Goal: Task Accomplishment & Management: Manage account settings

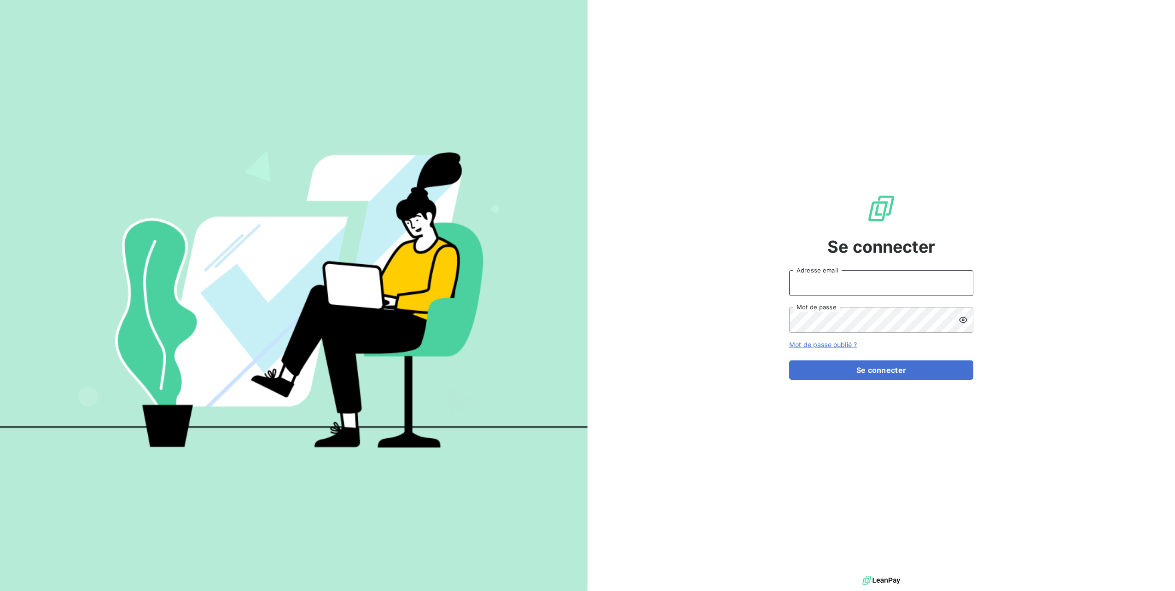
click at [868, 281] on input "Adresse email" at bounding box center [881, 283] width 184 height 26
type input "iryna.derouetteau@luxsense.fr"
click at [962, 319] on icon at bounding box center [963, 320] width 8 height 6
click at [872, 365] on button "Se connecter" at bounding box center [881, 369] width 184 height 19
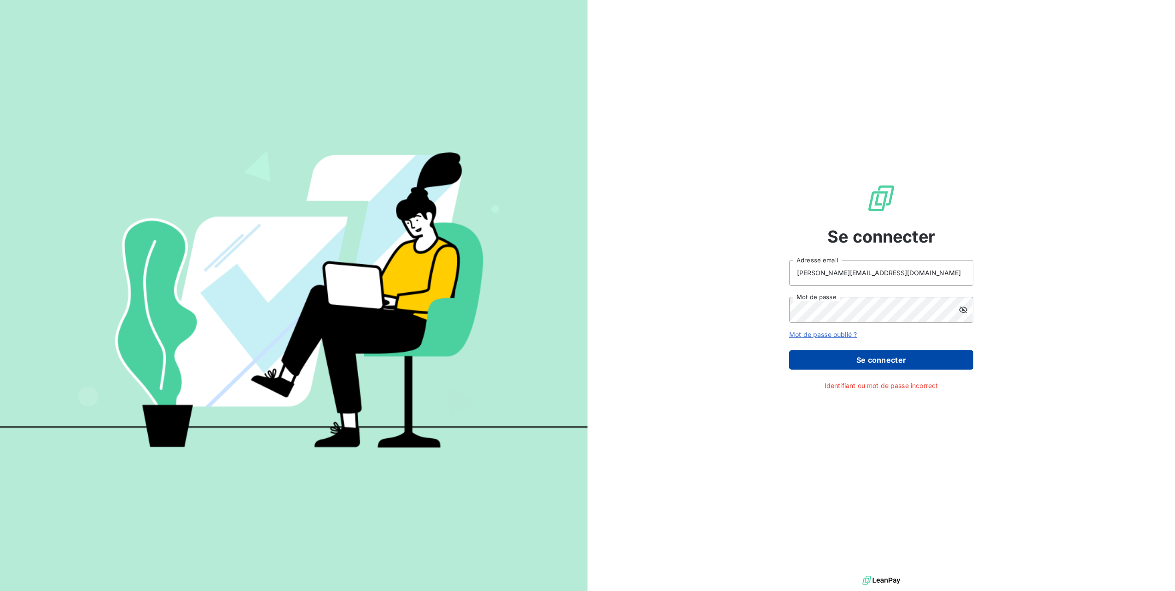
click at [876, 364] on button "Se connecter" at bounding box center [881, 359] width 184 height 19
click at [847, 336] on link "Mot de passe oublié ?" at bounding box center [823, 335] width 68 height 8
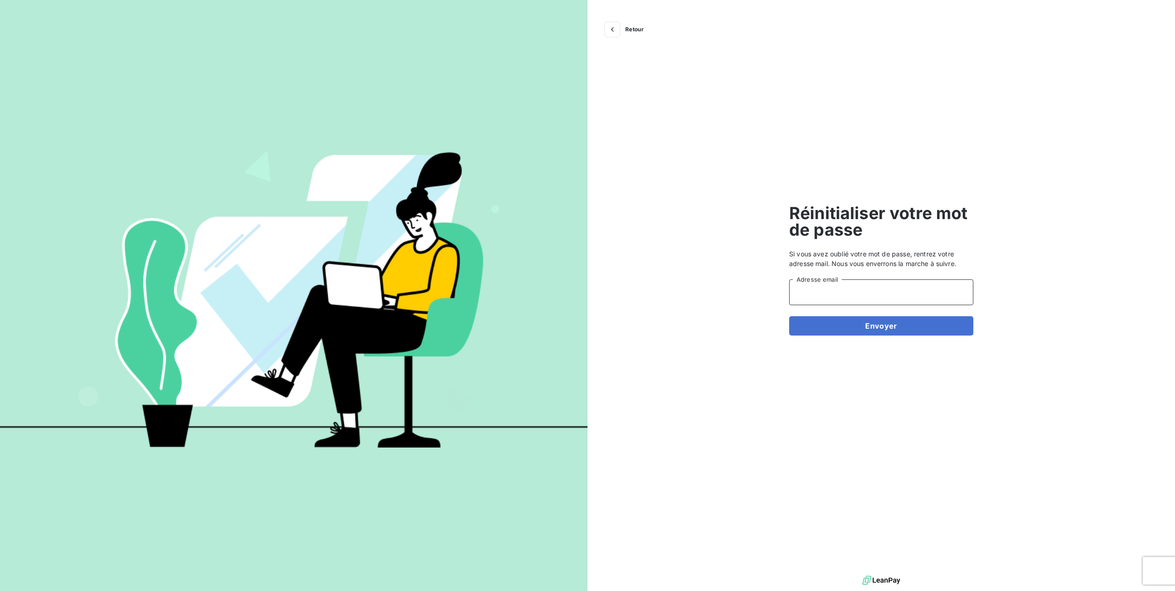
click at [849, 287] on input "Adresse email" at bounding box center [881, 292] width 184 height 26
type input "iryna.derouetteau@luxsense.fr"
click at [818, 327] on button "Envoyer" at bounding box center [881, 325] width 184 height 19
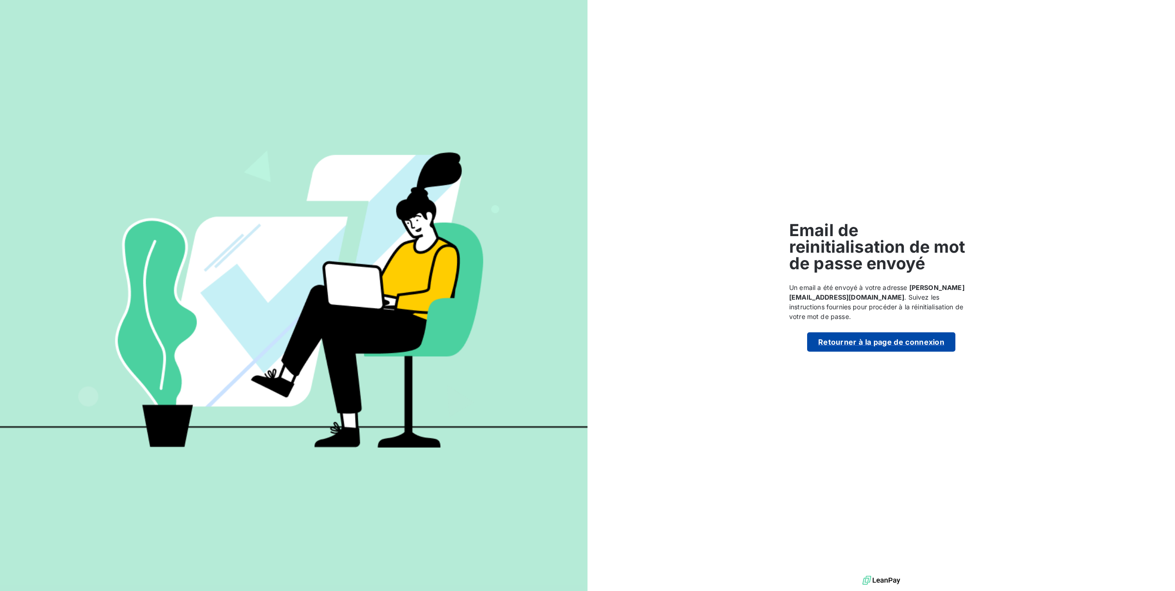
click at [847, 344] on button "Retourner à la page de connexion" at bounding box center [881, 341] width 148 height 19
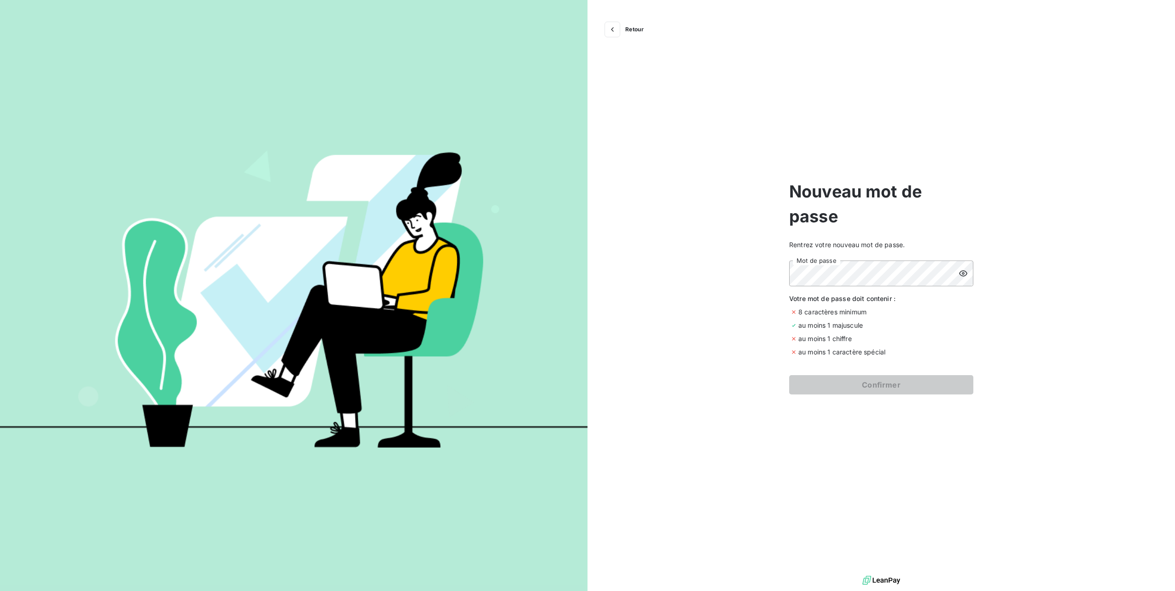
click at [967, 278] on icon at bounding box center [962, 273] width 9 height 9
click at [905, 389] on button "Confirmer" at bounding box center [881, 384] width 184 height 19
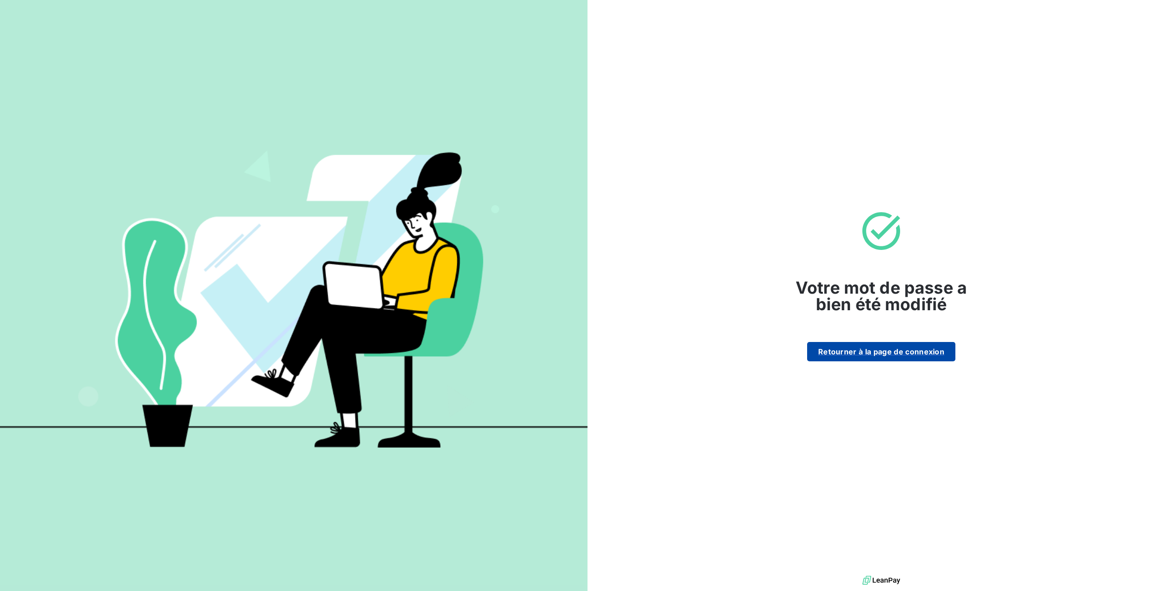
click at [904, 355] on button "Retourner à la page de connexion" at bounding box center [881, 351] width 148 height 19
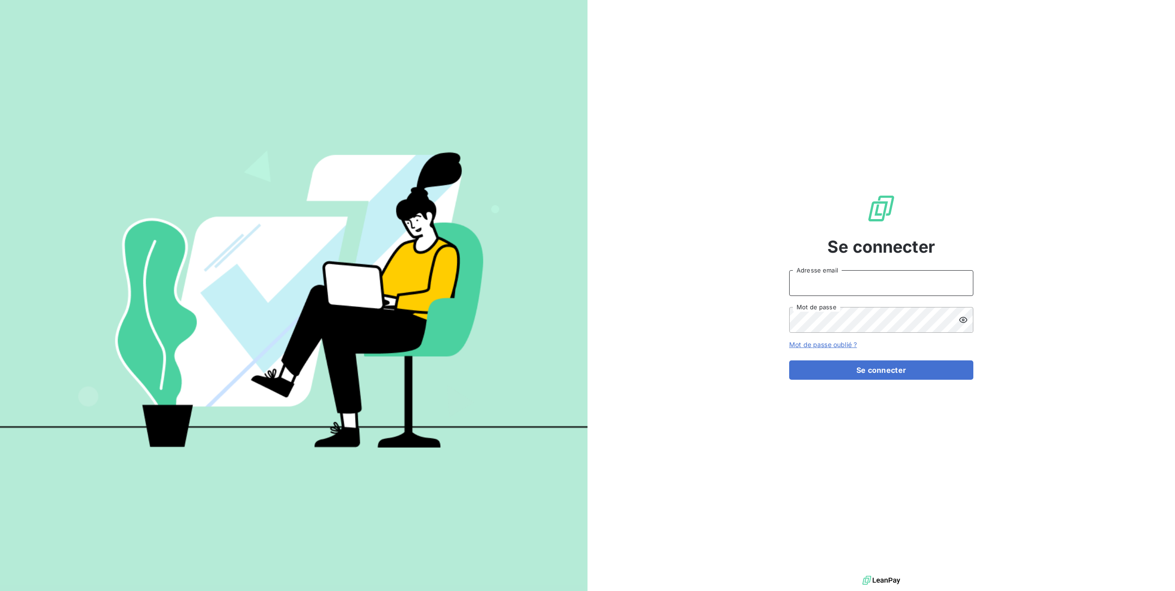
click at [863, 278] on input "Adresse email" at bounding box center [881, 283] width 184 height 26
type input "[PERSON_NAME][EMAIL_ADDRESS][DOMAIN_NAME]"
click at [960, 319] on icon at bounding box center [963, 320] width 8 height 6
click at [864, 371] on button "Se connecter" at bounding box center [881, 369] width 184 height 19
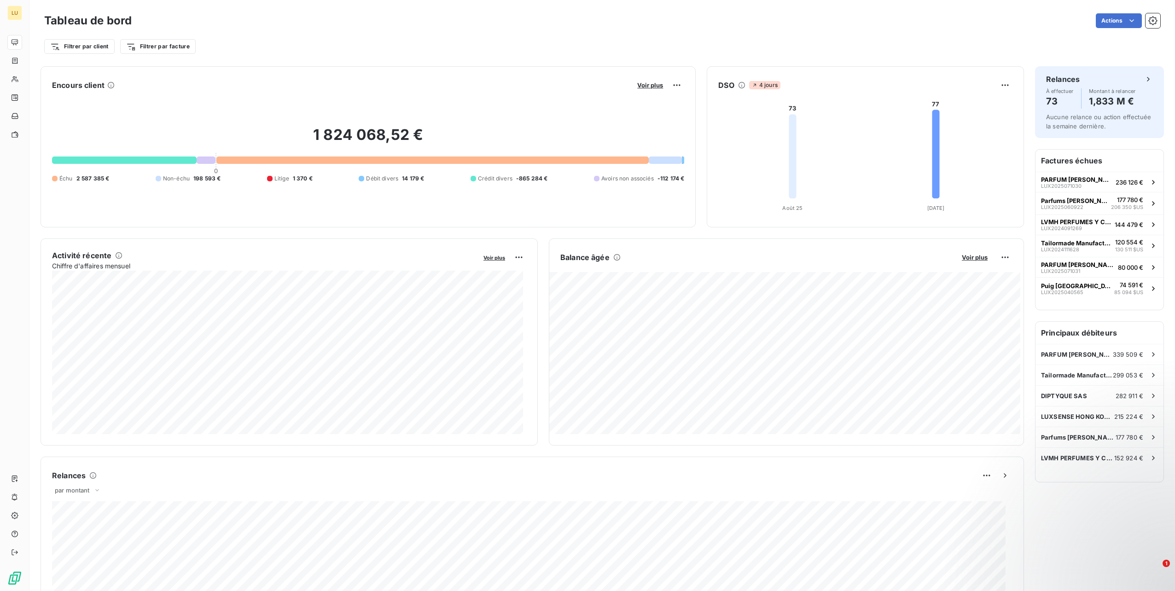
click at [398, 60] on div "Tableau de bord Actions Filtrer par client Filtrer par facture" at bounding box center [601, 30] width 1145 height 61
click at [147, 49] on html "LU Tableau de bord Actions Filtrer par client Filtrer par facture Rechercher et…" at bounding box center [587, 295] width 1175 height 591
click at [167, 99] on div "Manque PO" at bounding box center [188, 98] width 128 height 15
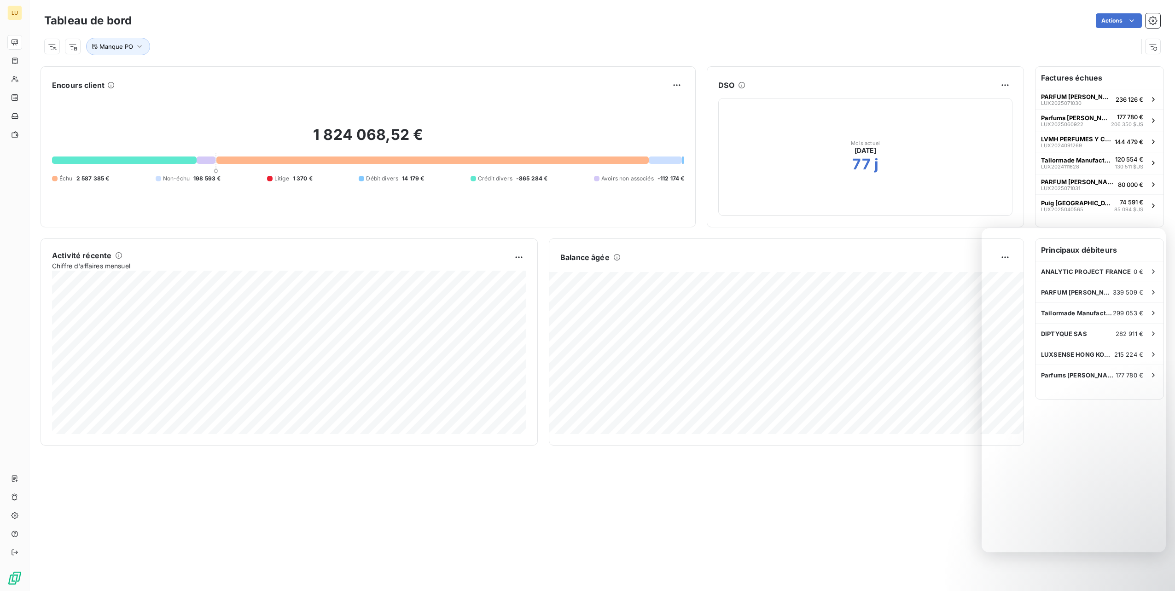
click at [516, 17] on div "Actions" at bounding box center [651, 20] width 1017 height 15
click at [125, 43] on span "Manque PO" at bounding box center [116, 46] width 34 height 7
click at [191, 75] on div "Contient is" at bounding box center [169, 70] width 74 height 19
click at [191, 75] on div "Contient" at bounding box center [169, 70] width 74 height 19
click at [215, 74] on div at bounding box center [275, 70] width 133 height 19
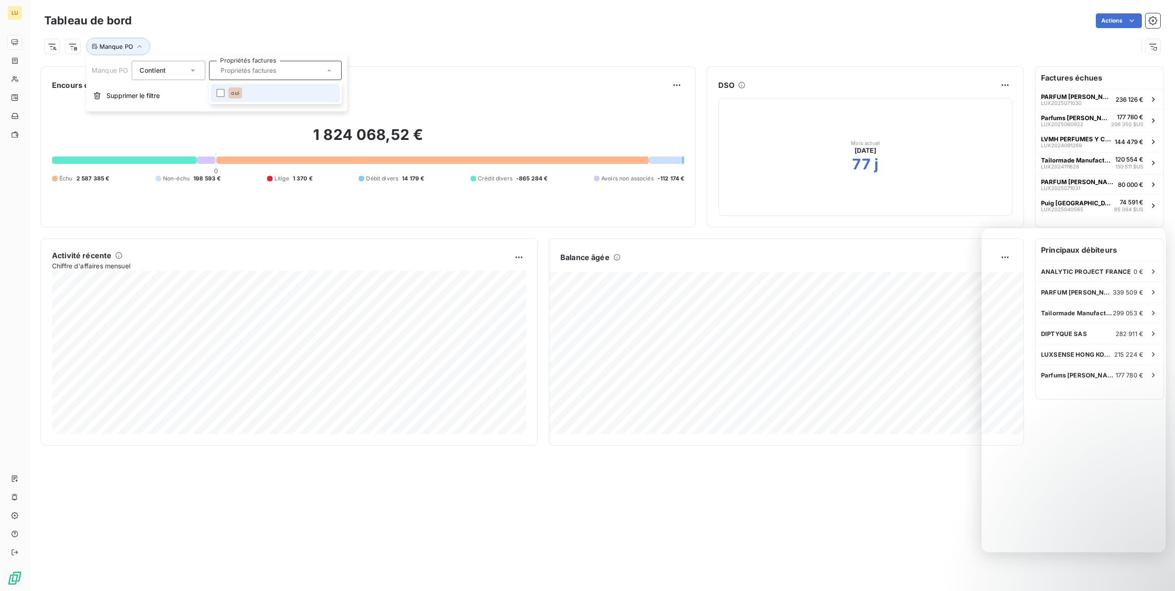
click at [250, 89] on li "oui" at bounding box center [275, 93] width 129 height 18
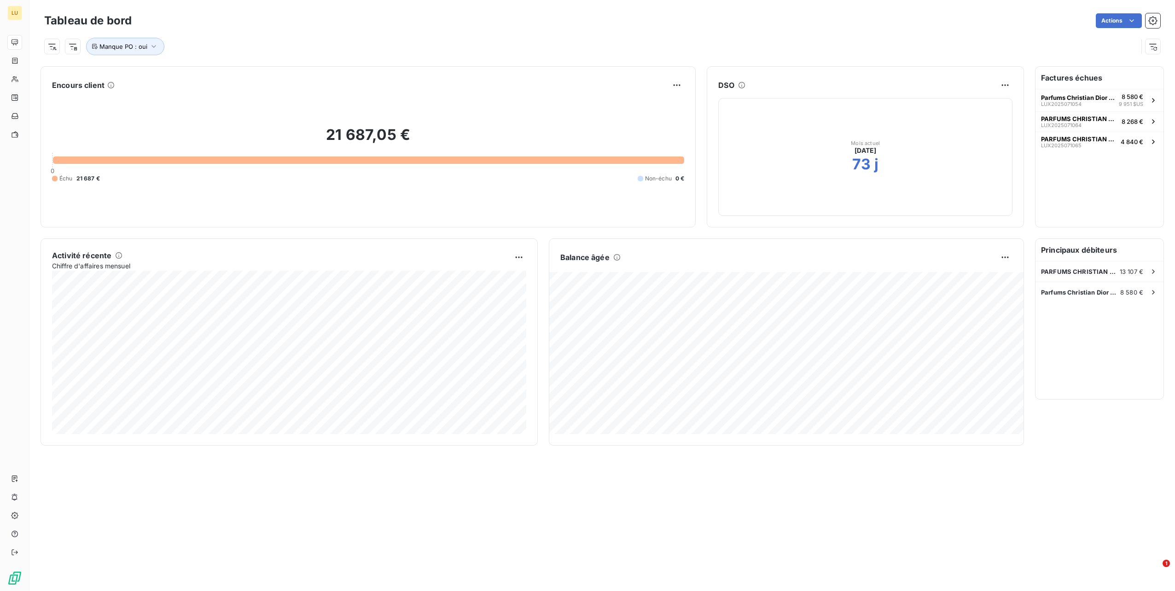
click at [618, 24] on div "Actions" at bounding box center [651, 20] width 1017 height 15
click at [1077, 95] on span "Parfums Christian Dior Orient FZCO" at bounding box center [1078, 97] width 74 height 7
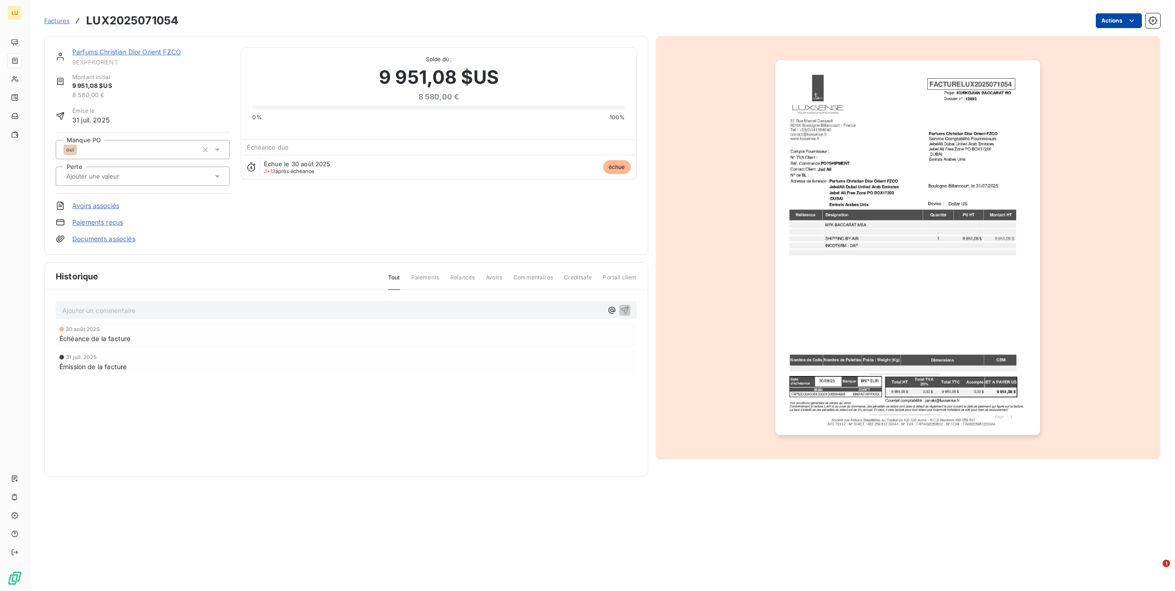
click at [1117, 15] on html "LU Factures LUX2025071054 Actions Parfums [PERSON_NAME] Orient FZCO 9EXPFKORIEN…" at bounding box center [587, 295] width 1175 height 591
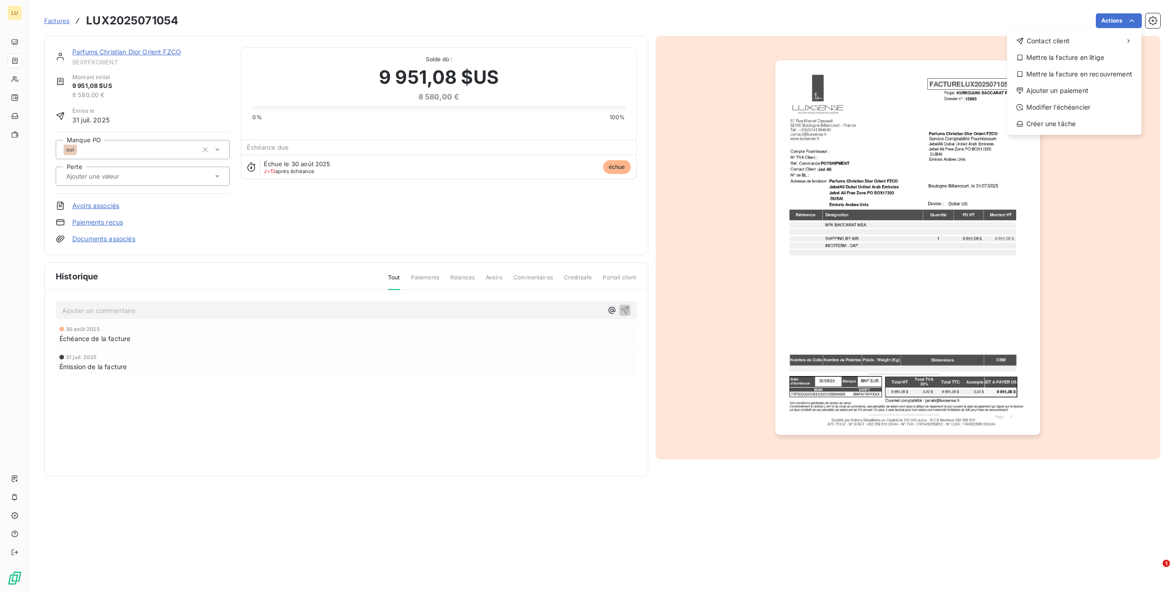
click at [206, 86] on html "LU Factures LUX2025071054 Actions Contact client Mettre la facture en litige Me…" at bounding box center [587, 295] width 1175 height 591
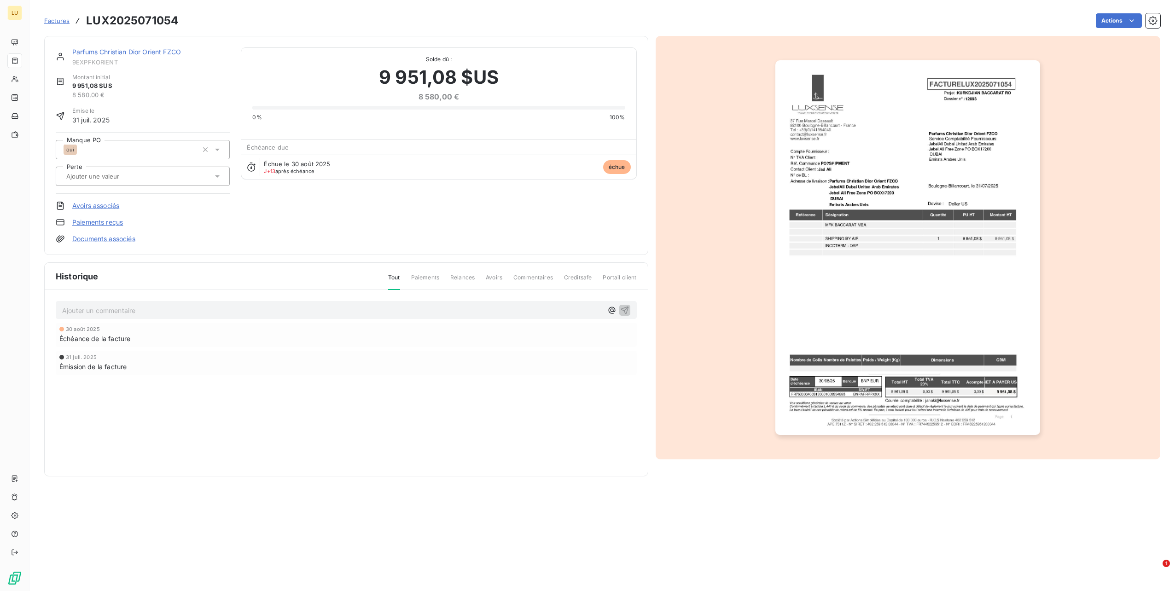
click at [223, 150] on div "oui" at bounding box center [143, 149] width 174 height 19
click at [218, 169] on button "button" at bounding box center [215, 174] width 15 height 15
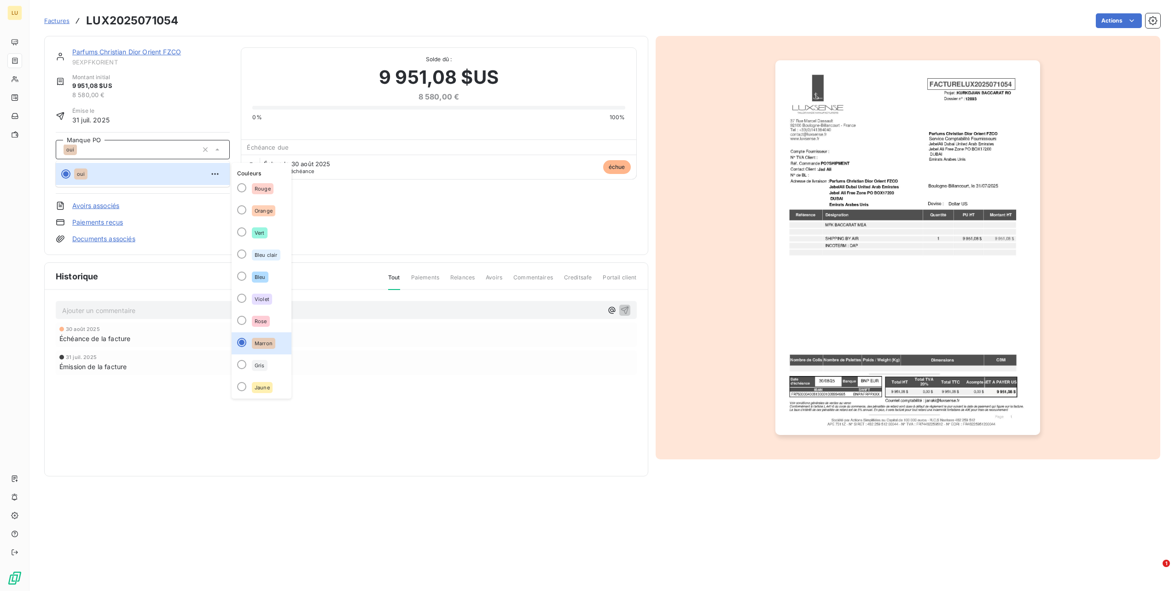
click at [215, 109] on div "Émise le [DATE]" at bounding box center [143, 116] width 174 height 18
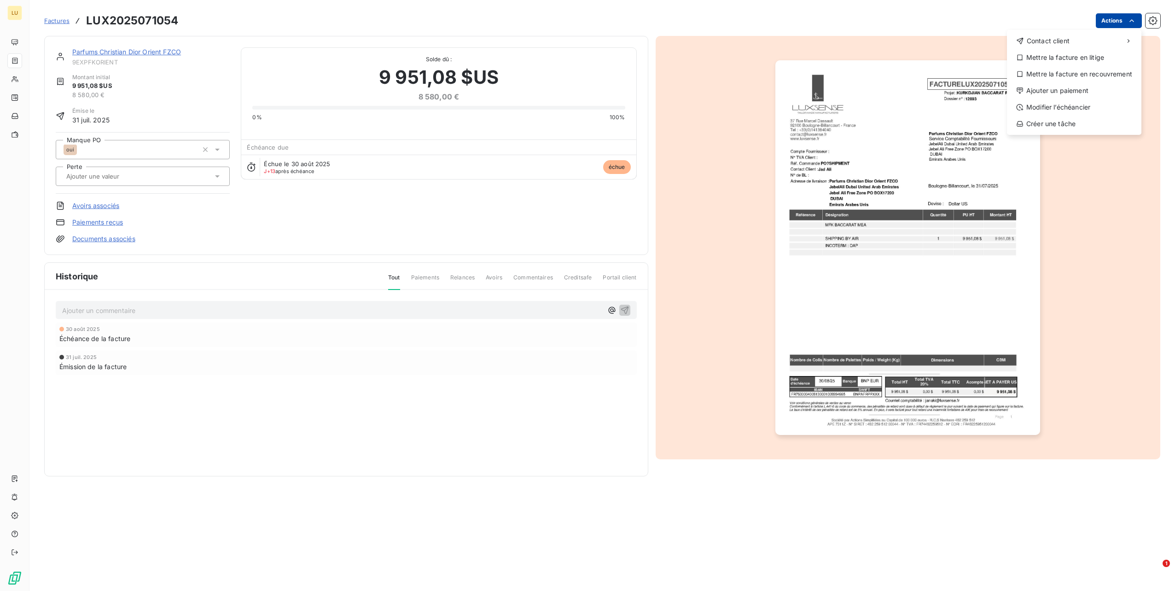
click at [1118, 21] on html "LU Factures LUX2025071054 Actions Contact client Mettre la facture en litige Me…" at bounding box center [587, 295] width 1175 height 591
click at [1112, 60] on div "Mettre la facture en litige" at bounding box center [1073, 57] width 127 height 15
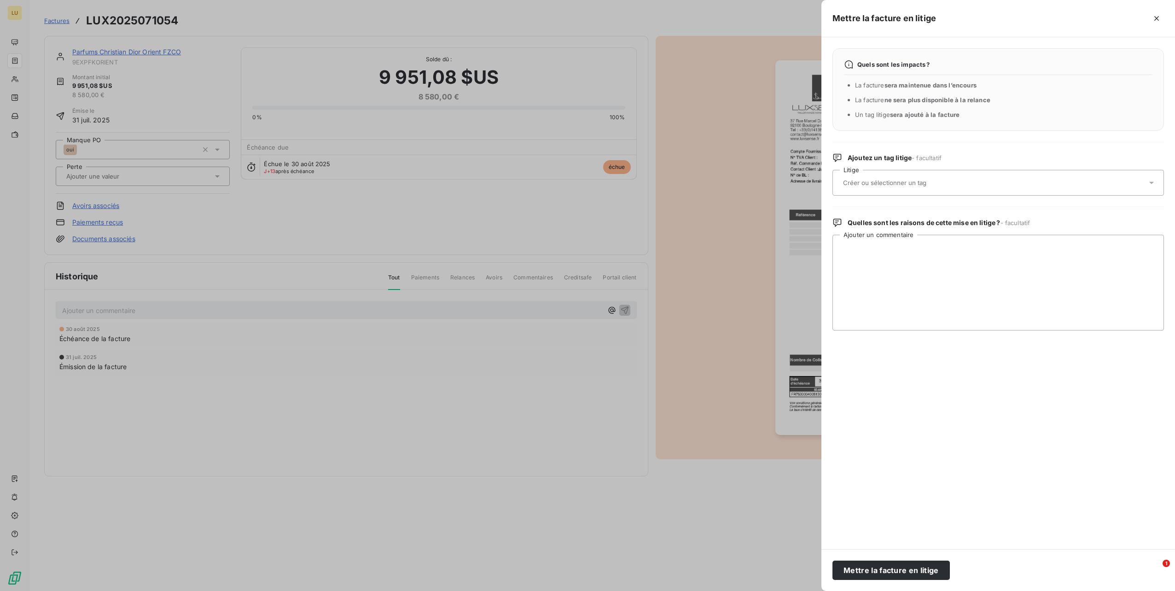
click at [936, 192] on div at bounding box center [993, 182] width 307 height 19
click at [946, 182] on input "text" at bounding box center [909, 183] width 134 height 8
click at [1157, 14] on icon "button" at bounding box center [1156, 18] width 9 height 9
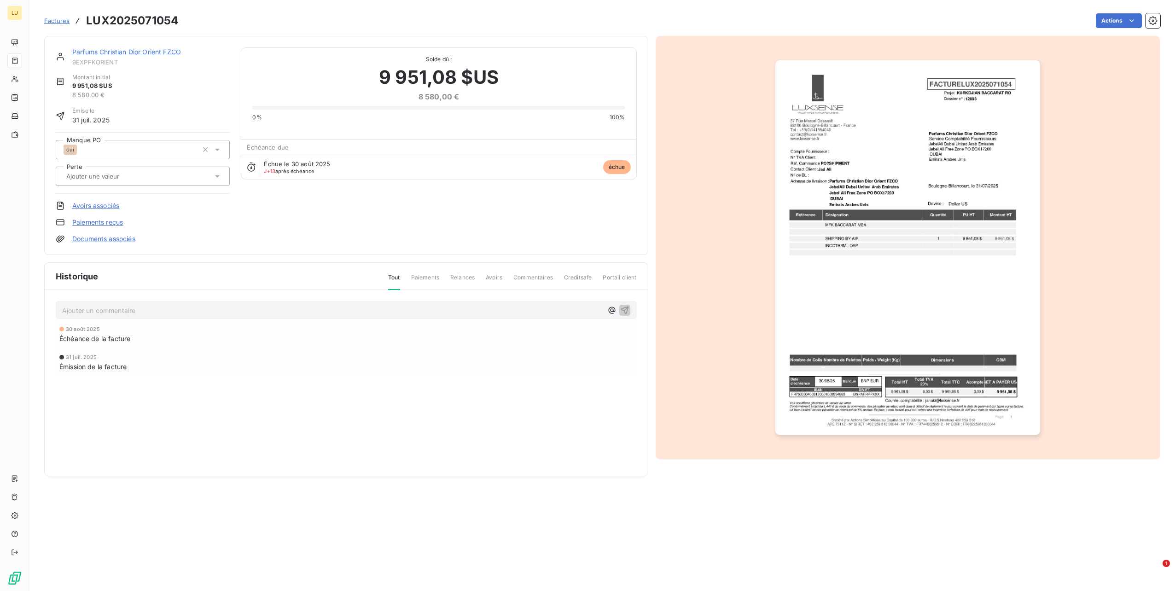
click at [1154, 28] on html "LU Factures LUX2025071054 Actions Parfums [PERSON_NAME] Orient FZCO 9EXPFKORIEN…" at bounding box center [587, 295] width 1175 height 591
click at [1154, 23] on icon "button" at bounding box center [1152, 20] width 9 height 9
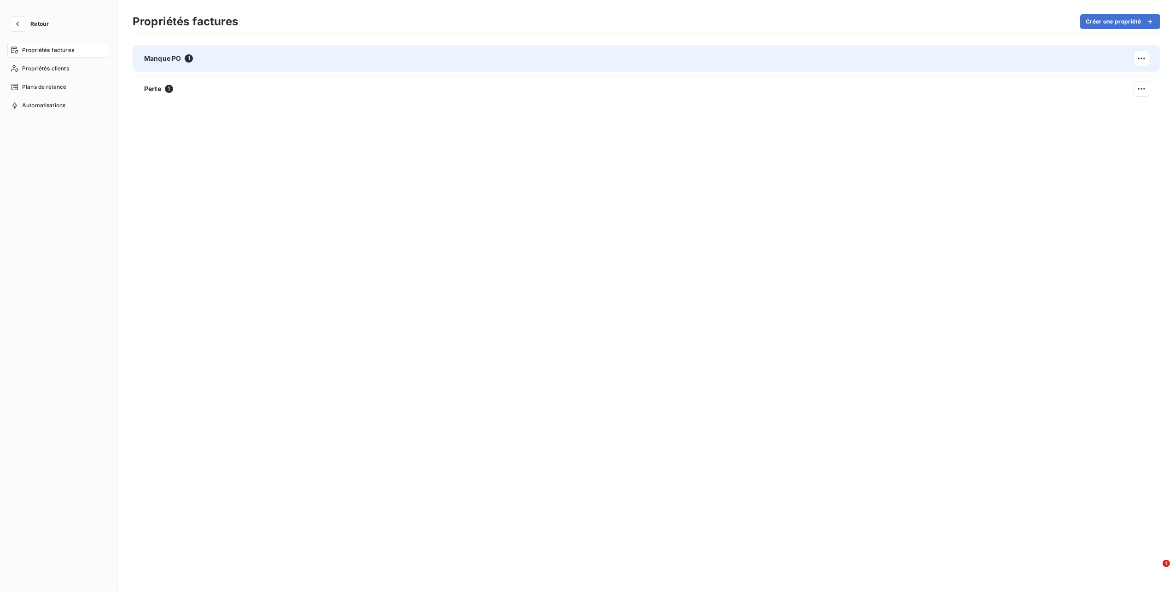
click at [202, 63] on div "Manque PO 1" at bounding box center [646, 58] width 1027 height 27
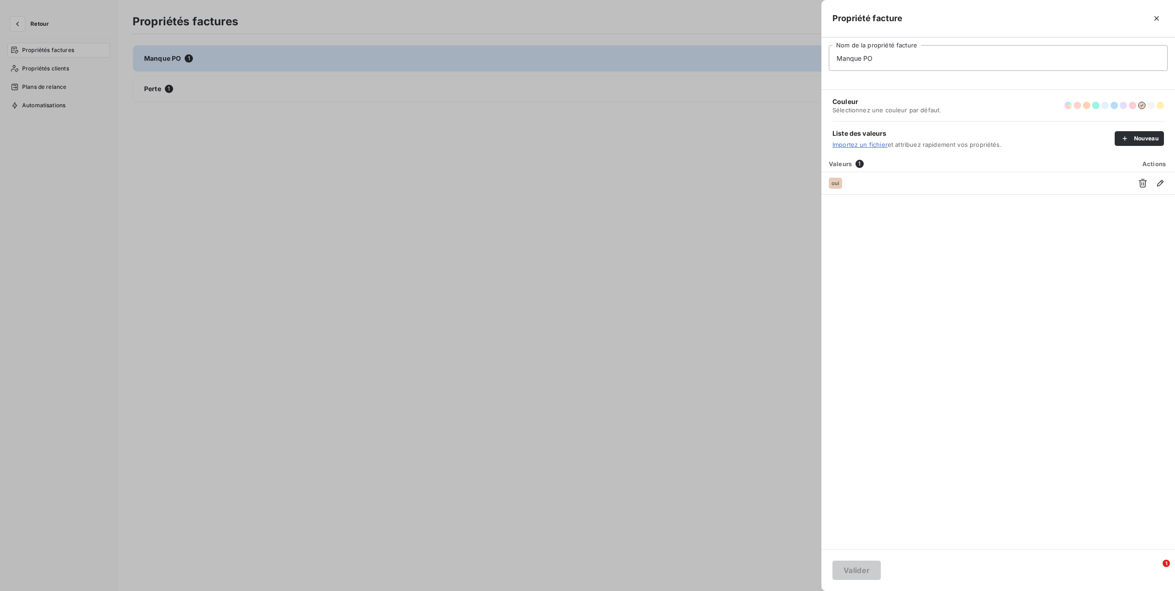
click at [713, 128] on div at bounding box center [587, 295] width 1175 height 591
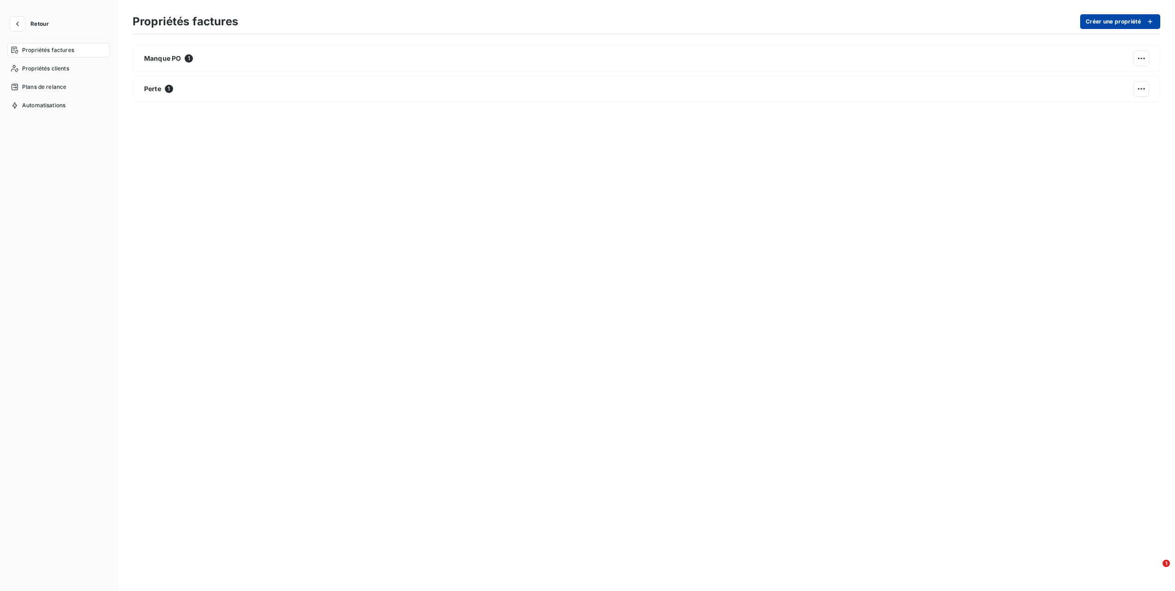
click at [1136, 27] on button "Créer une propriété" at bounding box center [1120, 21] width 80 height 15
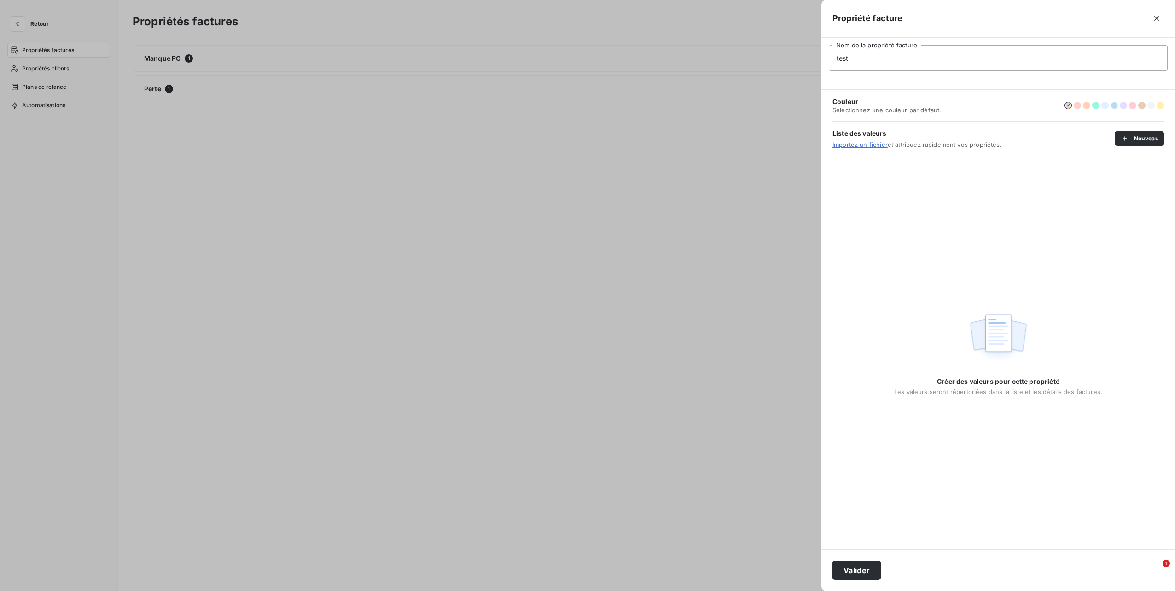
type input "test"
click at [1114, 107] on button "button" at bounding box center [1113, 105] width 7 height 7
click at [1139, 141] on button "Nouveau" at bounding box center [1138, 138] width 49 height 15
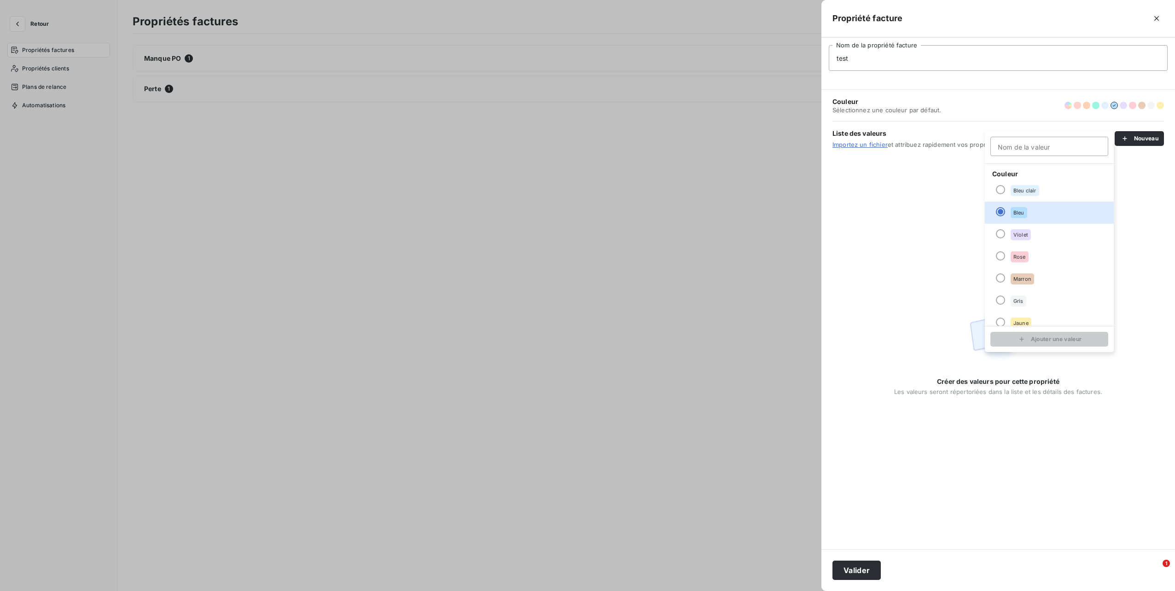
scroll to position [79, 0]
click at [1017, 294] on span "Gris" at bounding box center [1018, 293] width 10 height 6
click at [1044, 145] on input "Nom de la valeur" at bounding box center [1049, 146] width 118 height 19
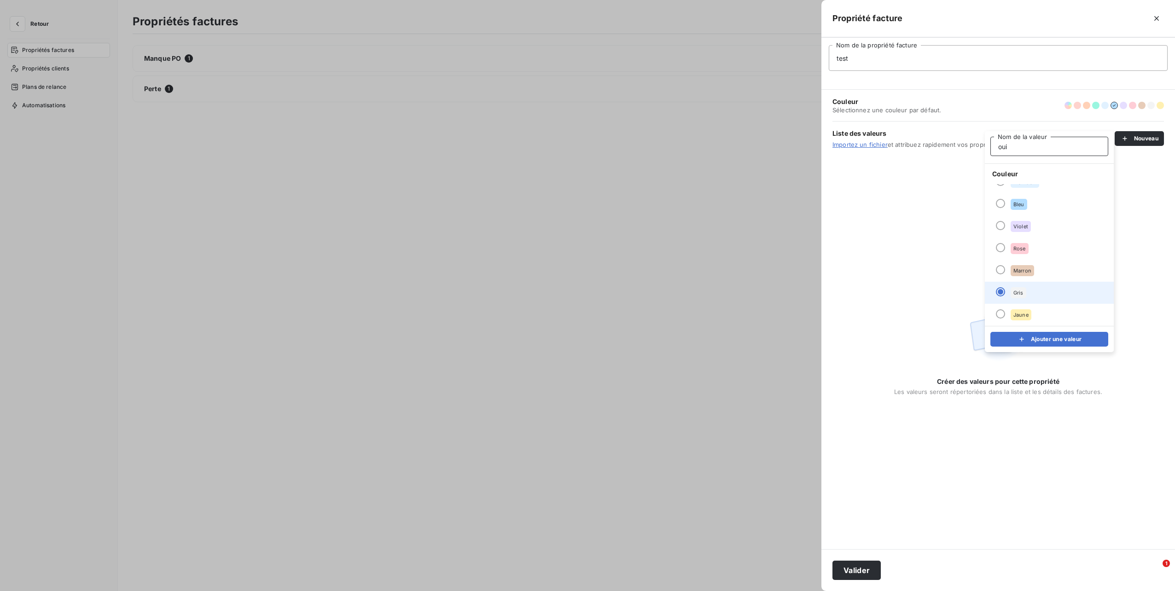
type input "oui"
click at [1028, 292] on li "Gris" at bounding box center [1049, 293] width 129 height 22
click at [1049, 335] on button "Ajouter une valeur" at bounding box center [1049, 339] width 118 height 15
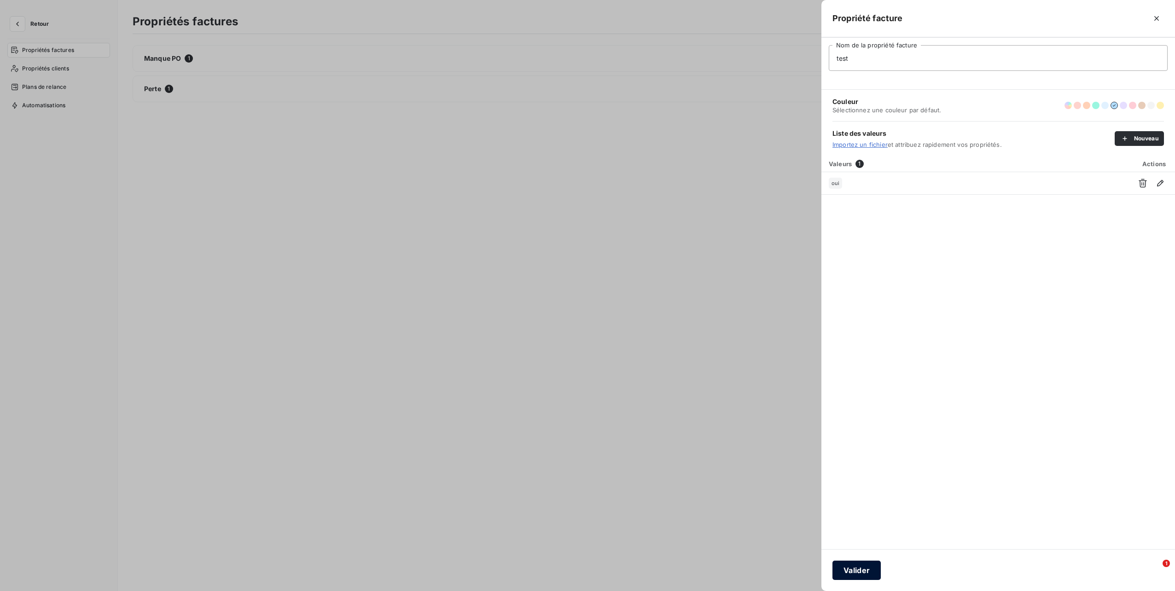
click at [858, 576] on button "Valider" at bounding box center [856, 570] width 48 height 19
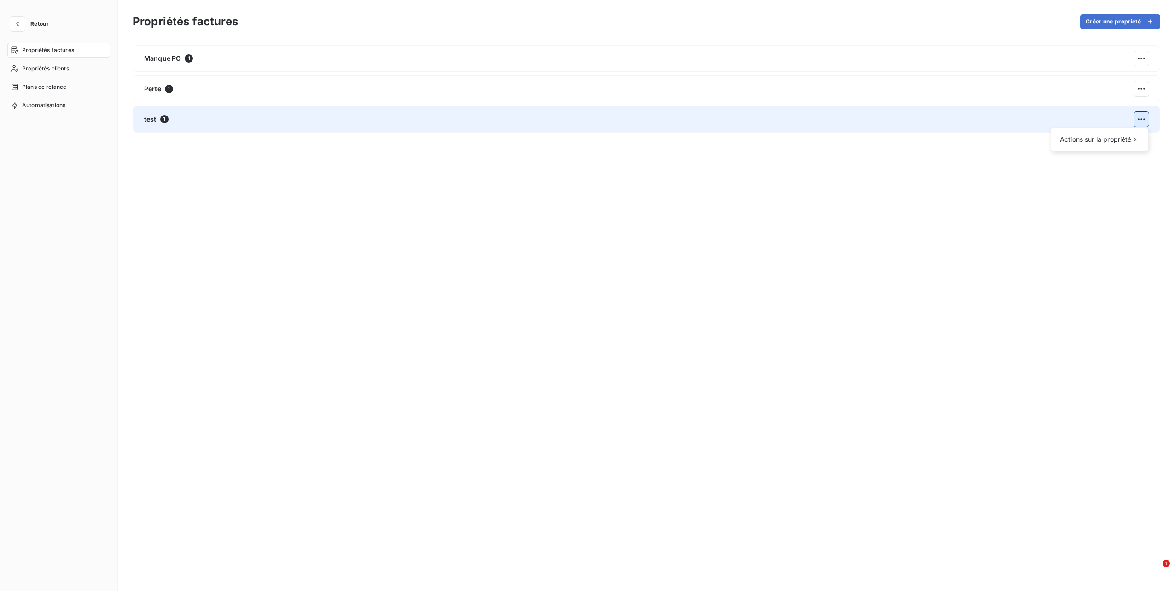
click at [1142, 122] on html "Retour Propriétés factures Propriétés clients Plans de relance Automatisations …" at bounding box center [587, 295] width 1175 height 591
click at [1026, 157] on div "Supprimer" at bounding box center [1018, 159] width 53 height 15
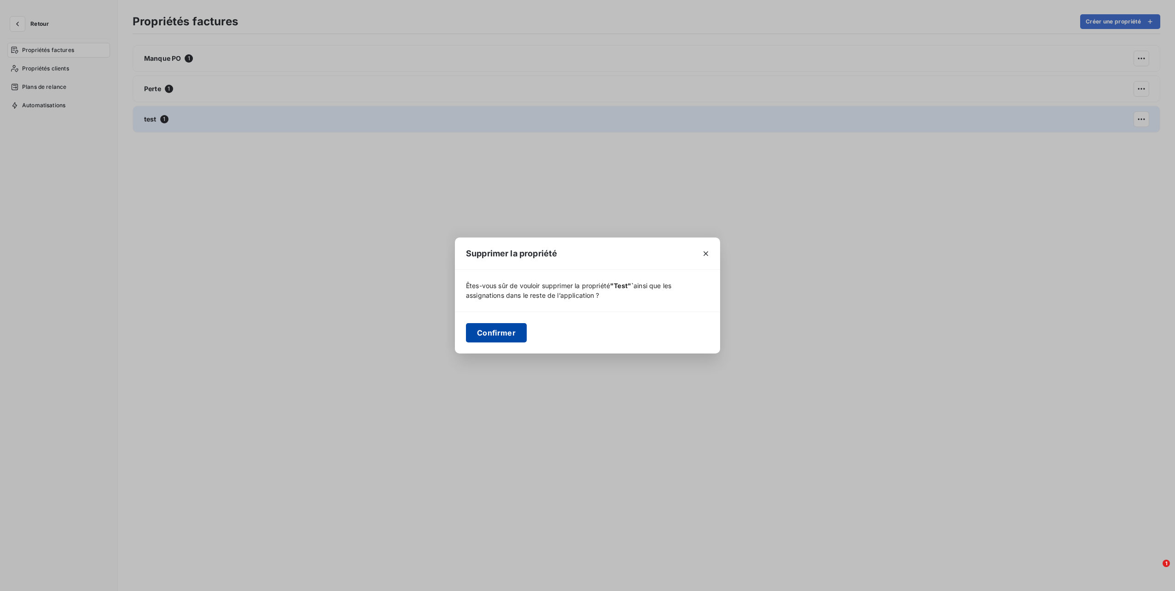
click at [501, 329] on button "Confirmer" at bounding box center [496, 332] width 61 height 19
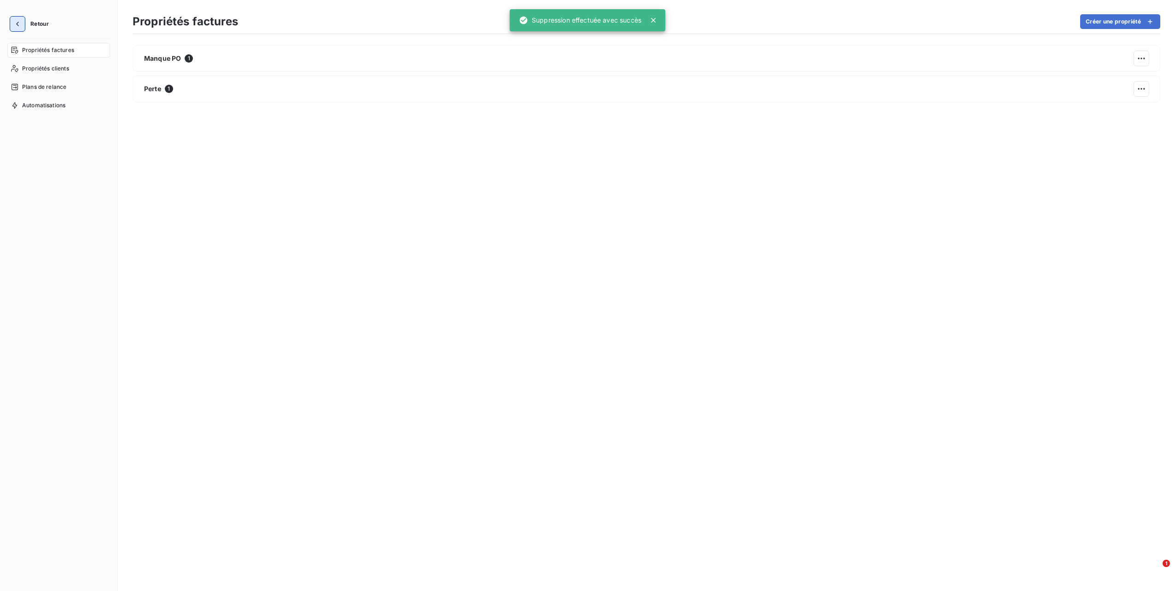
click at [14, 22] on icon "button" at bounding box center [17, 23] width 9 height 9
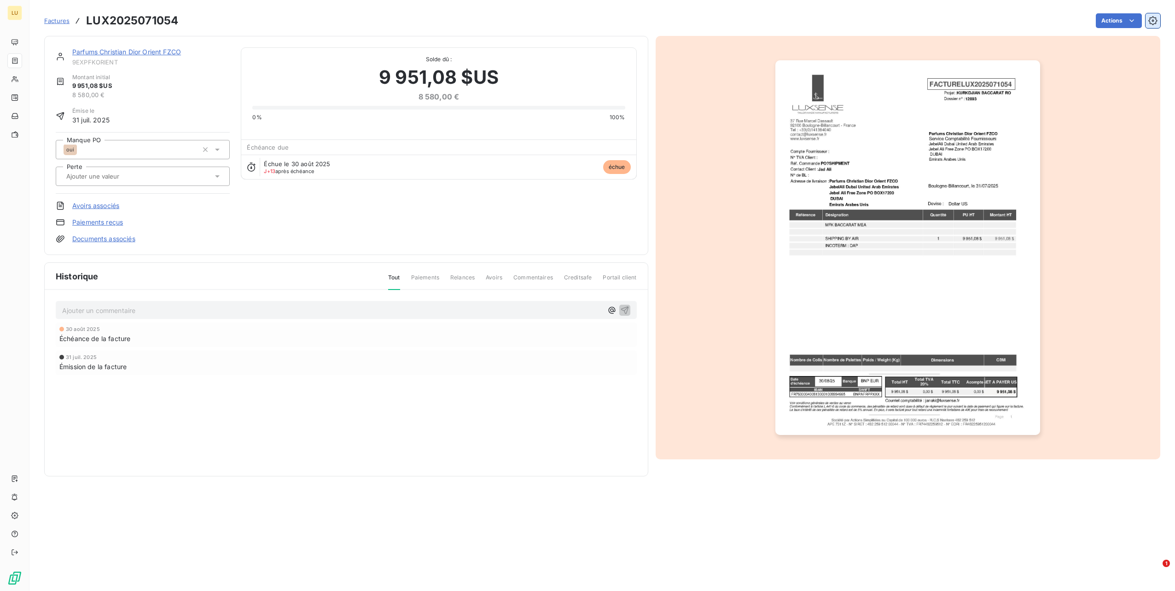
click at [1149, 16] on icon "button" at bounding box center [1152, 20] width 9 height 9
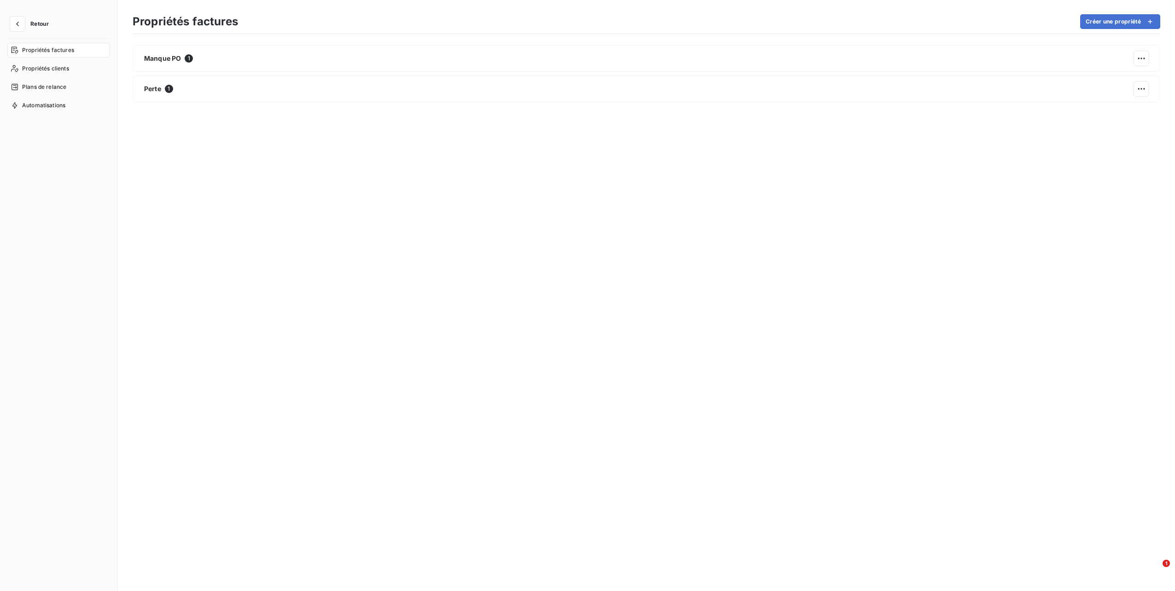
click at [33, 23] on span "Retour" at bounding box center [39, 24] width 18 height 6
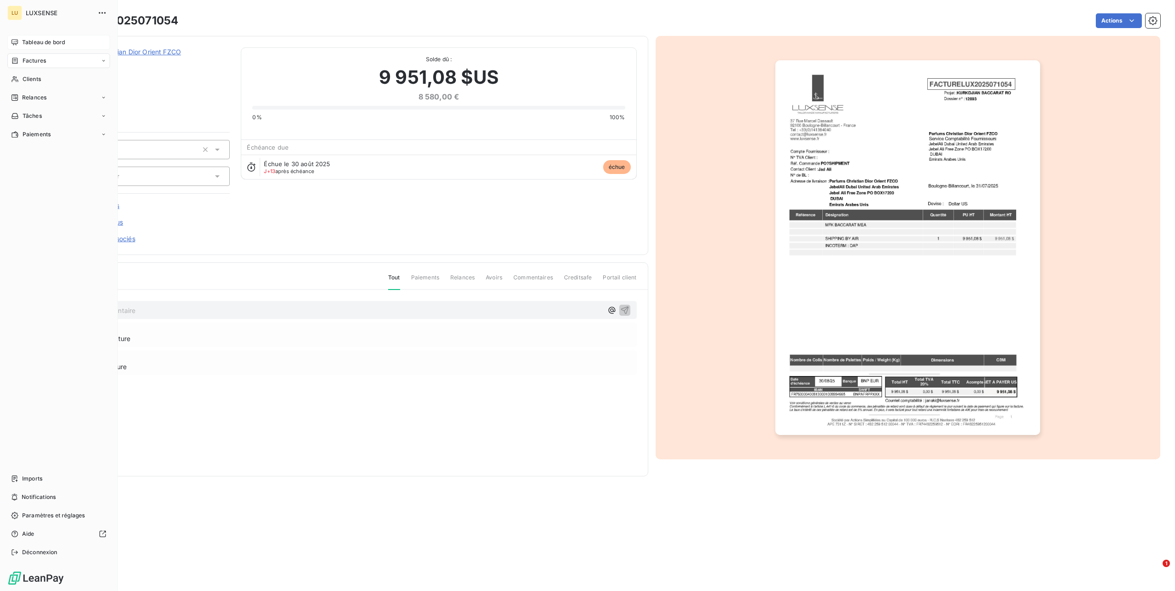
click at [13, 47] on div "Tableau de bord" at bounding box center [58, 42] width 103 height 15
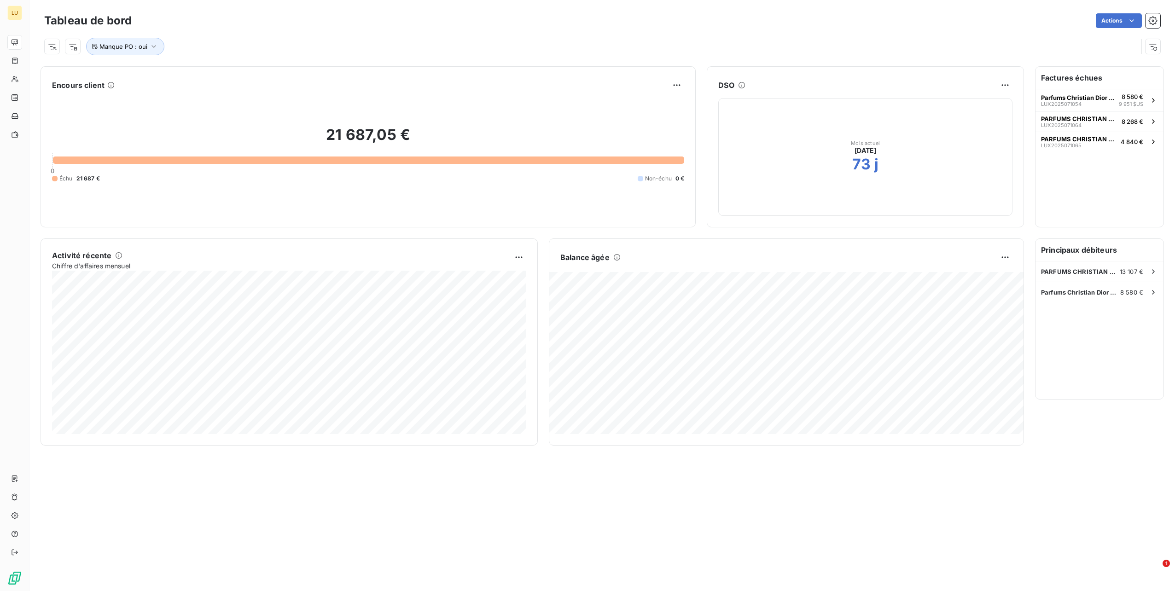
click at [1044, 30] on div "Tableau de bord Actions" at bounding box center [602, 20] width 1116 height 19
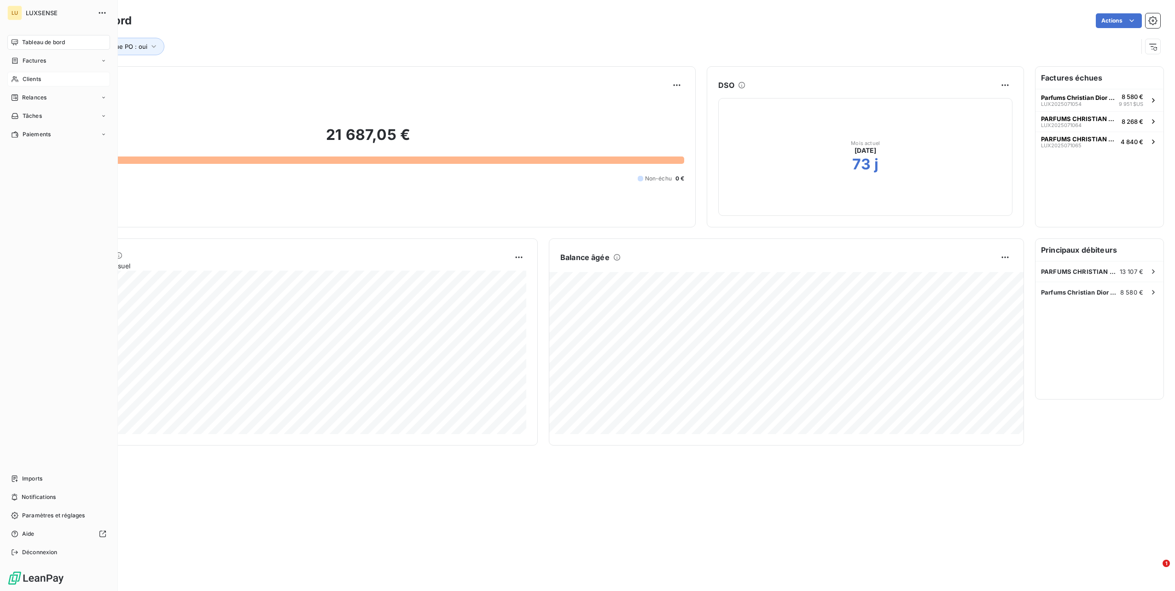
click at [30, 80] on span "Clients" at bounding box center [32, 79] width 18 height 8
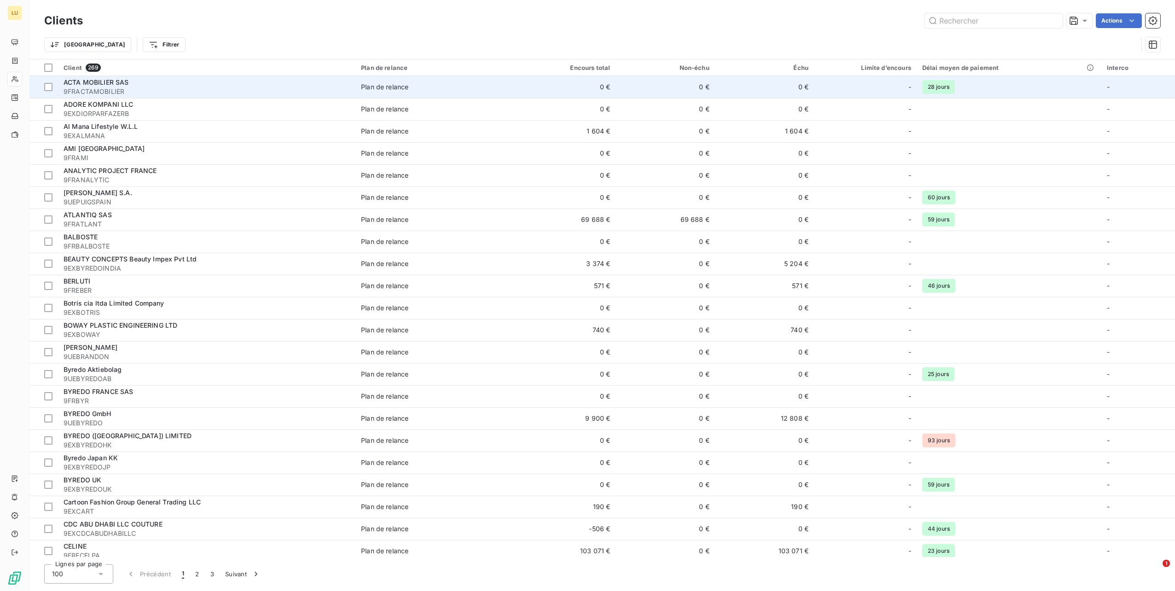
click at [294, 79] on div "ACTA MOBILIER SAS" at bounding box center [207, 82] width 286 height 9
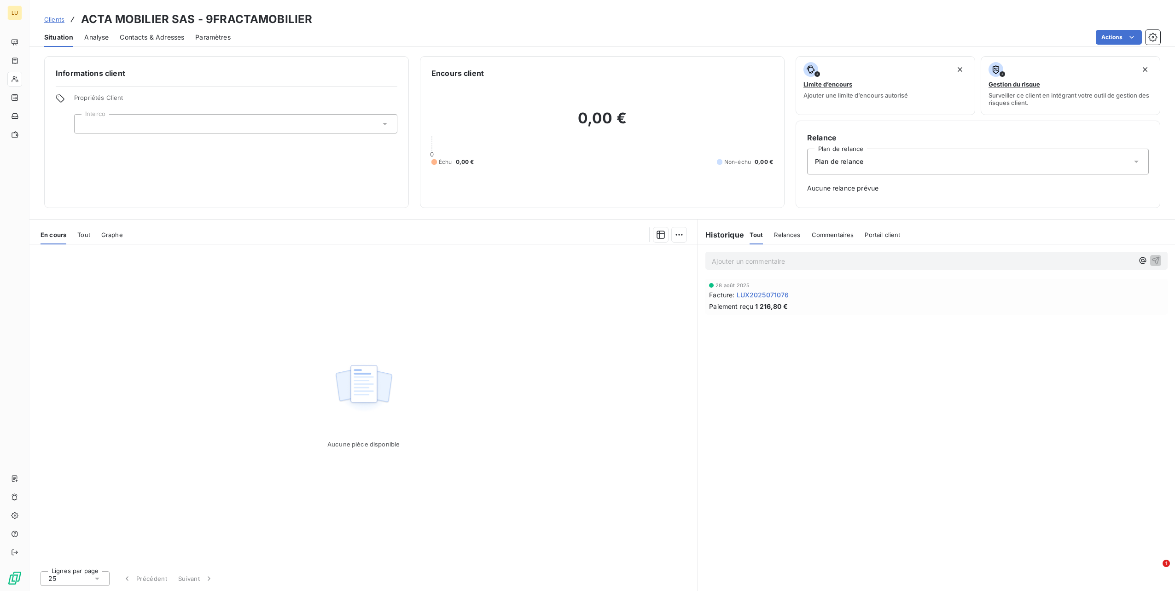
click at [855, 157] on span "Plan de relance" at bounding box center [839, 161] width 48 height 9
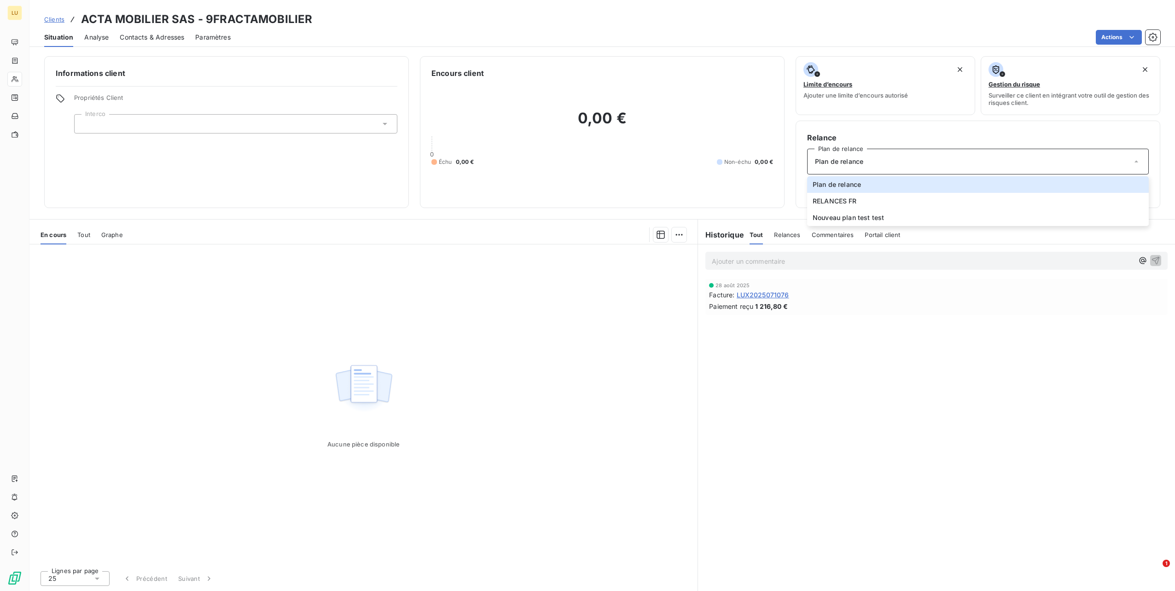
click at [658, 26] on div "Clients ACTA MOBILIER SAS - 9FRACTAMOBILIER" at bounding box center [601, 19] width 1145 height 17
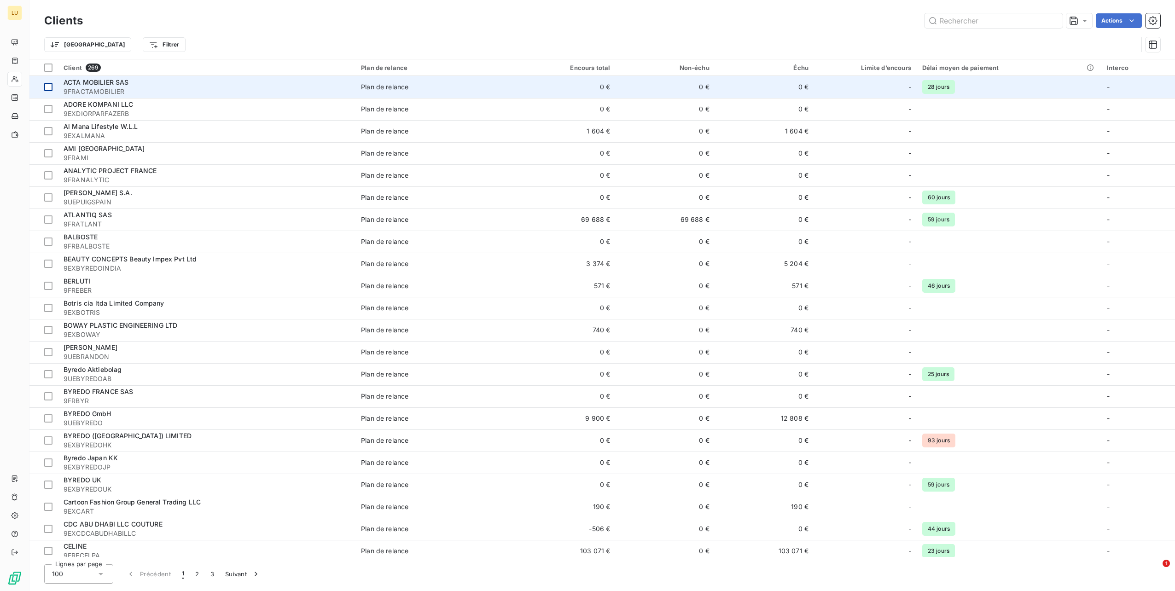
click at [48, 87] on div at bounding box center [48, 87] width 8 height 8
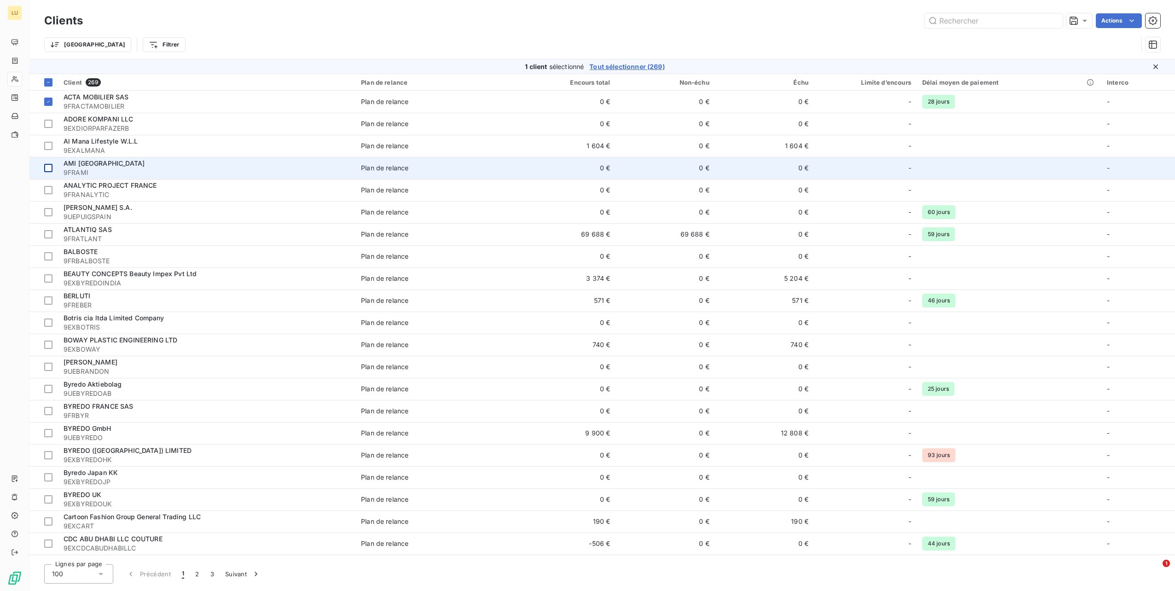
click at [52, 169] on div at bounding box center [48, 168] width 8 height 8
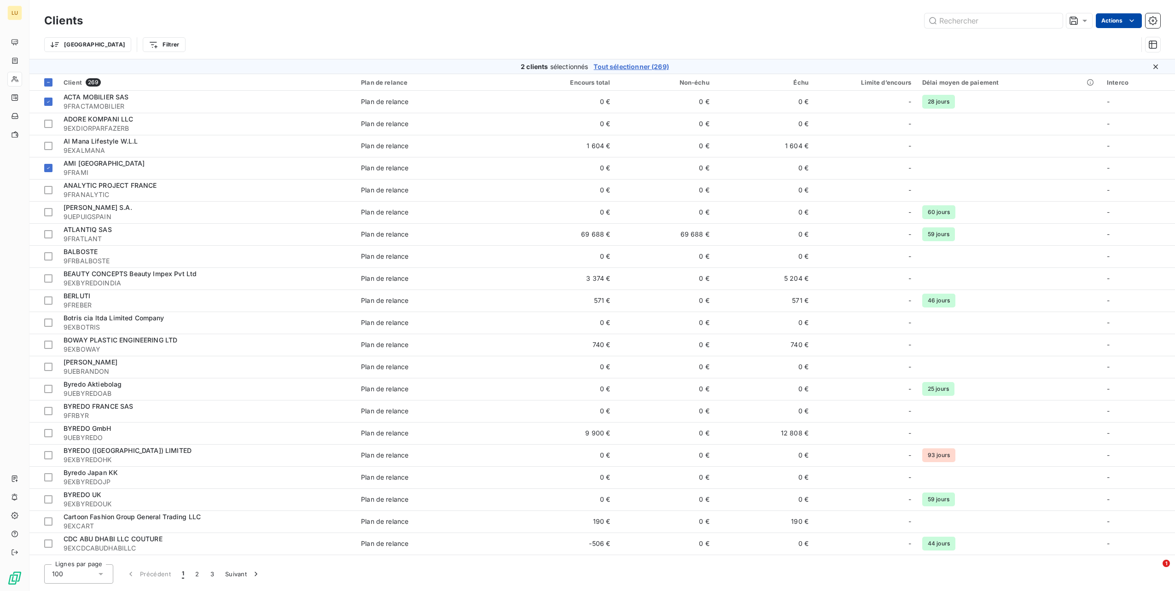
click at [1117, 22] on html "LU Clients Actions Trier Filtrer 2 clients sélectionnés Tout sélectionner (269)…" at bounding box center [587, 295] width 1175 height 591
click at [1104, 36] on div "Modifier le plan de relance (2 clients)" at bounding box center [1069, 41] width 136 height 15
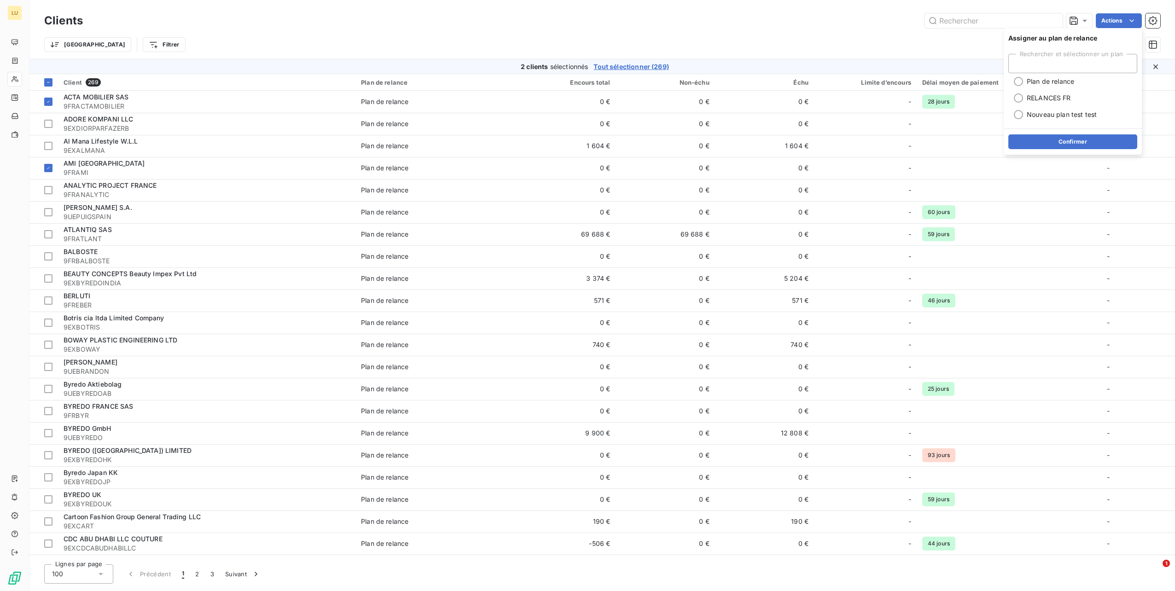
click at [891, 40] on div "Trier Filtrer" at bounding box center [590, 44] width 1093 height 17
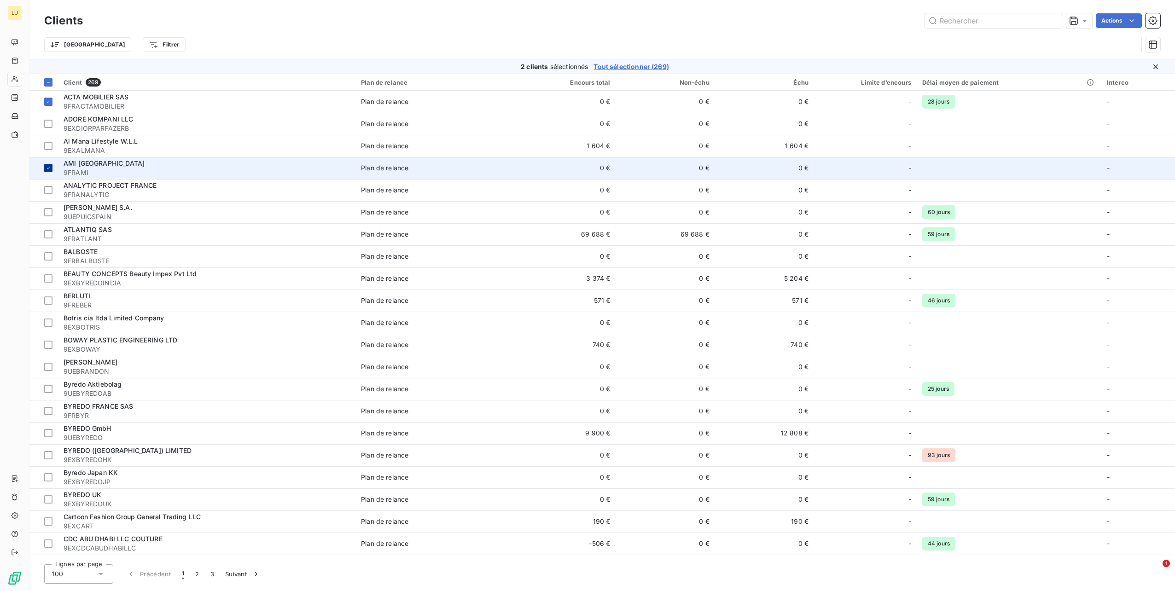
click at [49, 165] on icon at bounding box center [49, 168] width 6 height 6
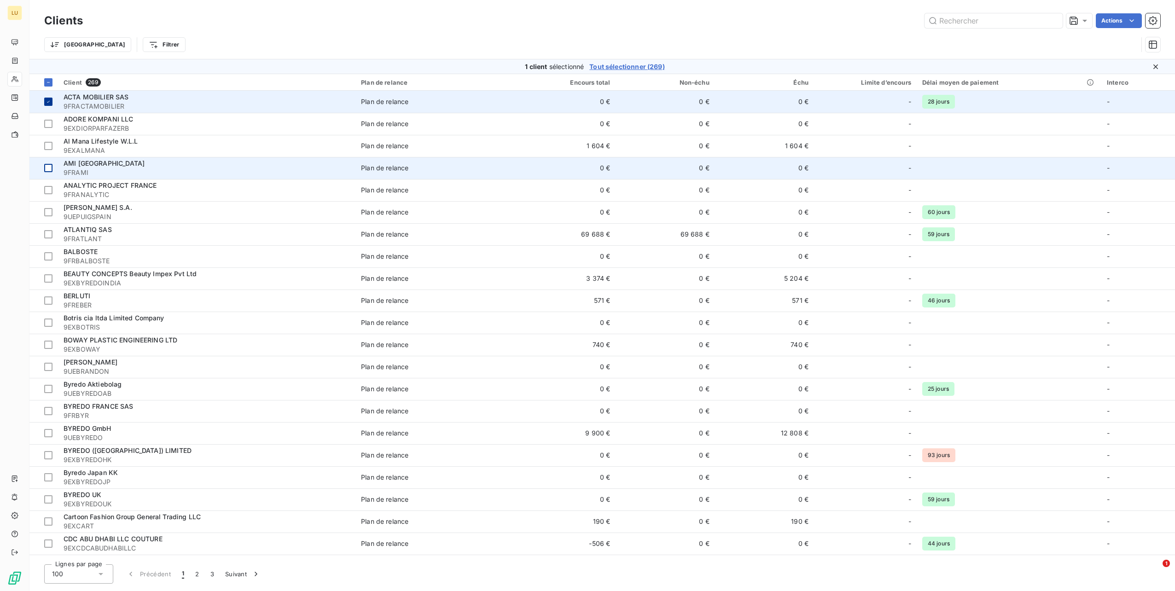
click at [46, 104] on icon at bounding box center [49, 102] width 6 height 6
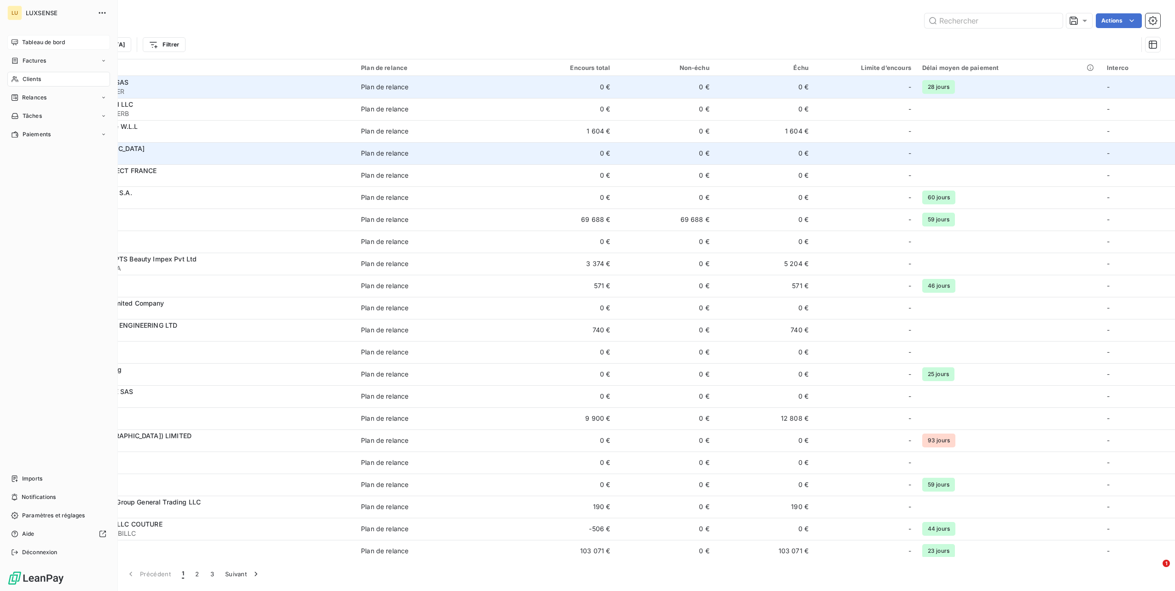
click at [12, 41] on icon at bounding box center [15, 42] width 6 height 6
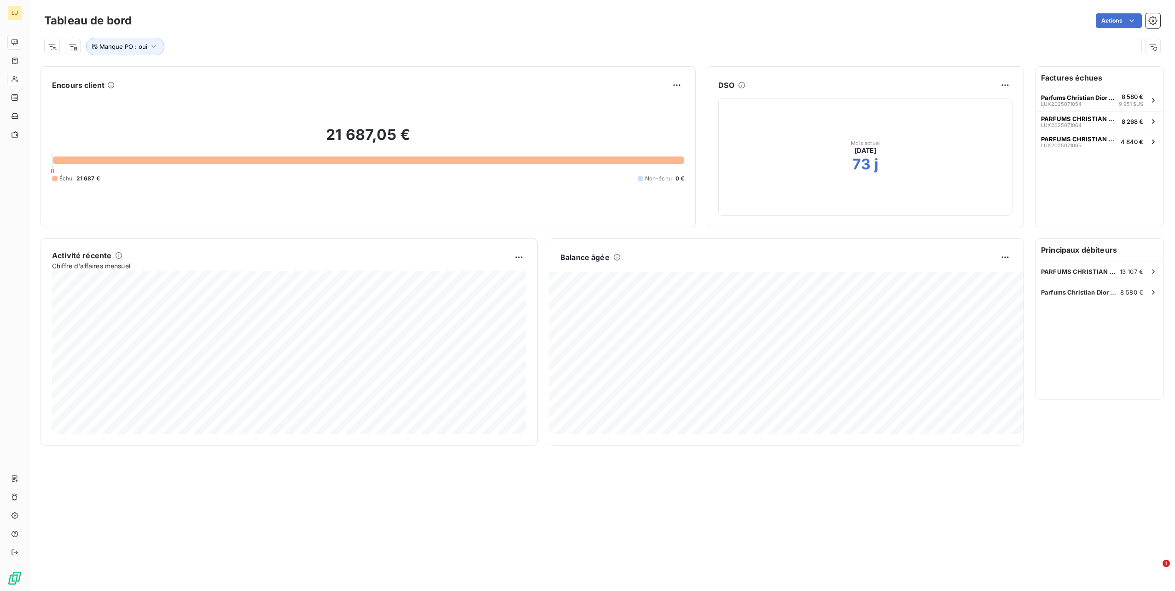
click at [1146, 20] on html "LU Tableau de bord Actions Manque PO : oui Encours client 21 687,05 € 0 Échu 21…" at bounding box center [587, 295] width 1175 height 591
click at [1150, 20] on icon "button" at bounding box center [1152, 20] width 9 height 9
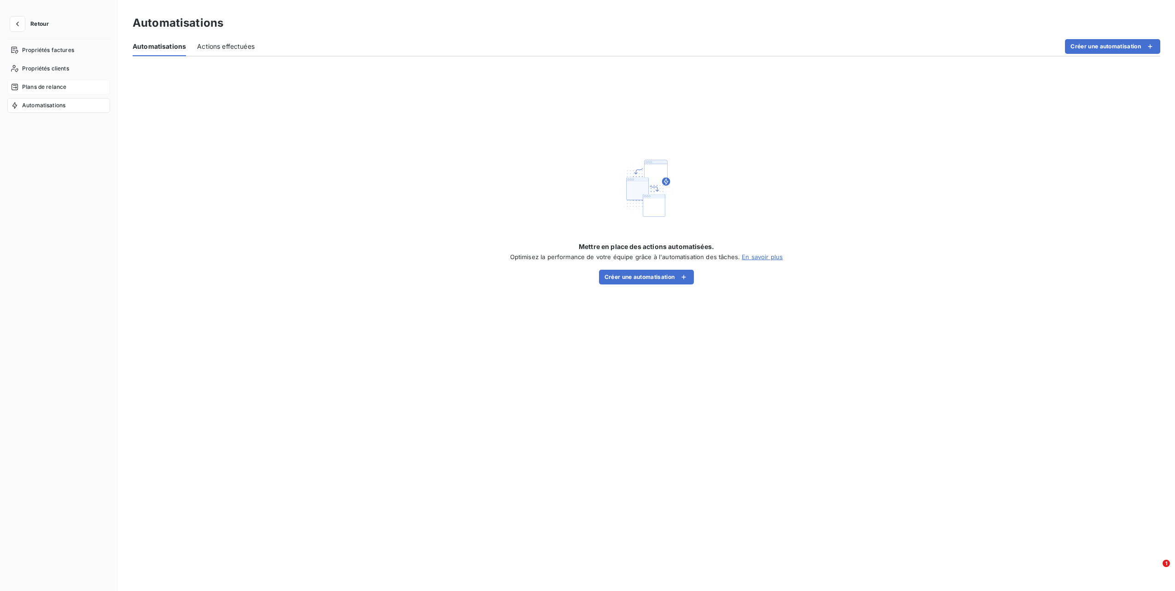
click at [36, 83] on span "Plans de relance" at bounding box center [44, 87] width 44 height 8
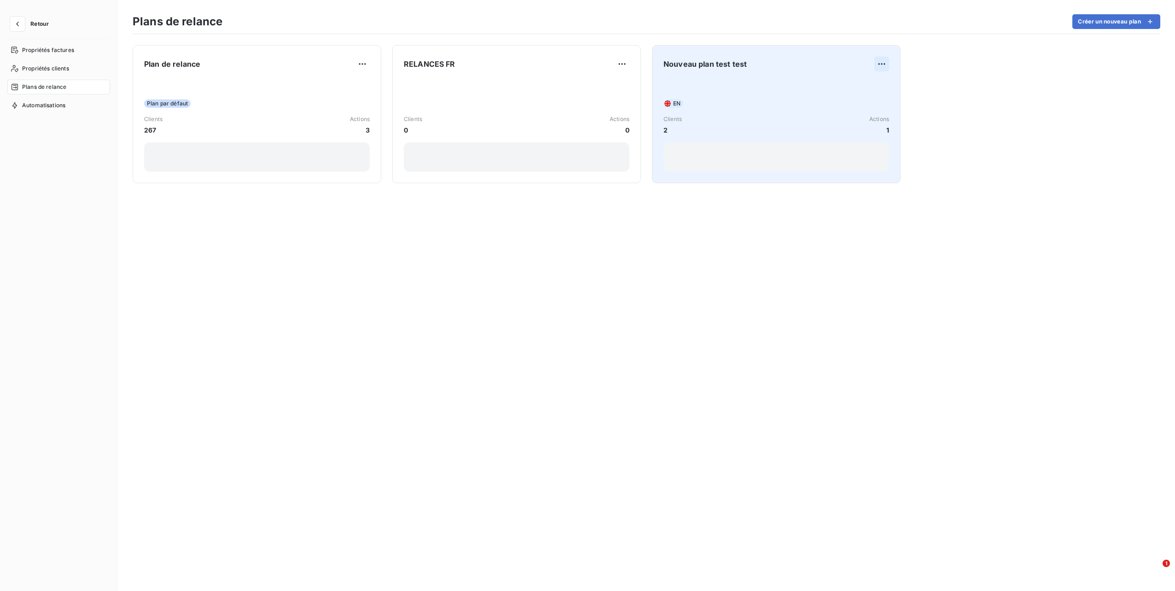
click at [886, 63] on html "Retour Propriétés factures Propriétés clients Plans de relance Automatisations …" at bounding box center [587, 295] width 1175 height 591
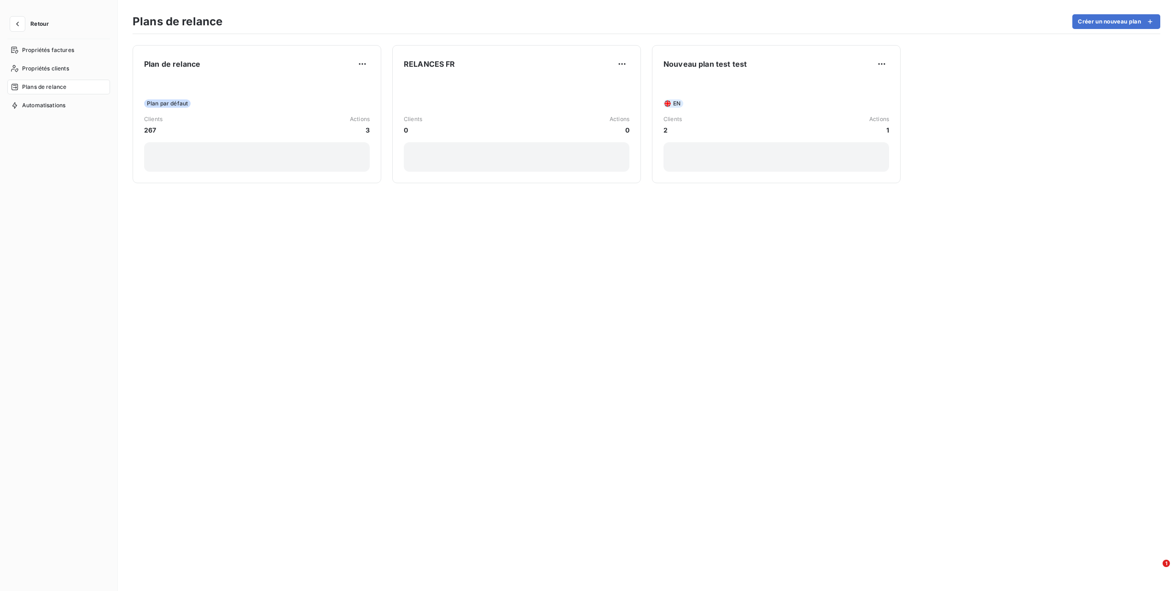
click at [723, 70] on html "Retour Propriétés factures Propriétés clients Plans de relance Automatisations …" at bounding box center [587, 295] width 1175 height 591
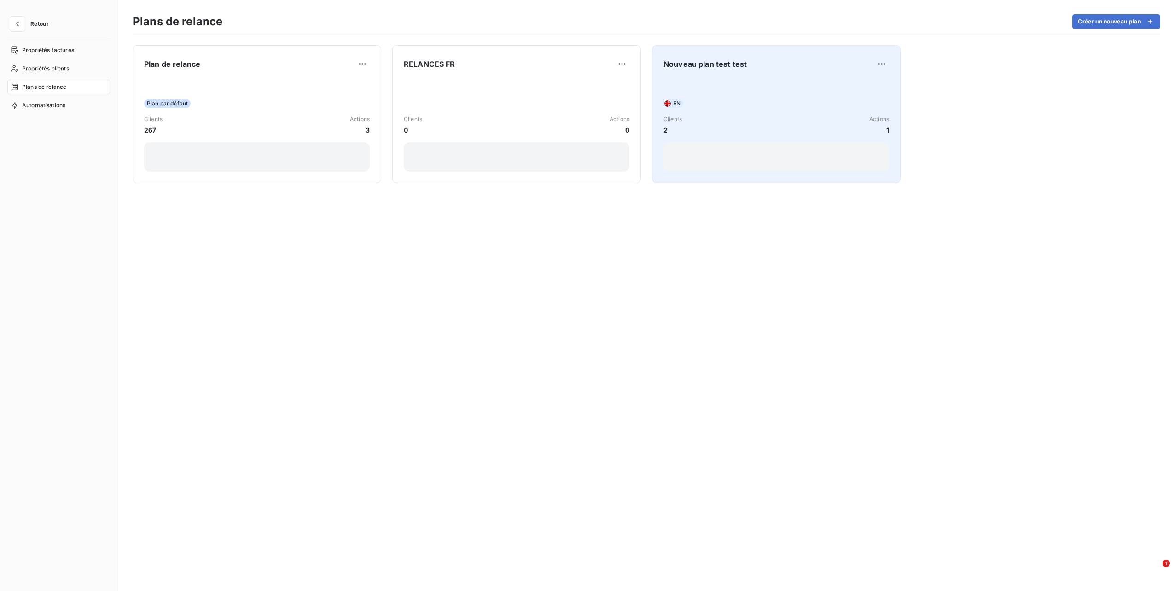
click at [721, 67] on span "Nouveau plan test test" at bounding box center [704, 63] width 83 height 11
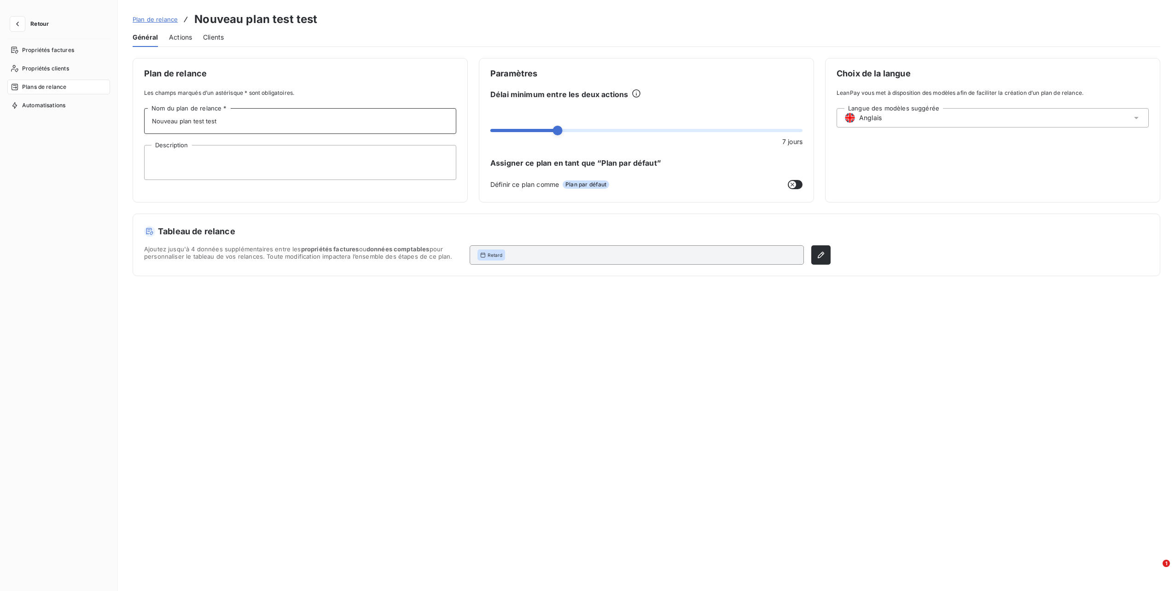
click at [221, 122] on input "Nouveau plan test test" at bounding box center [300, 121] width 312 height 26
drag, startPoint x: 232, startPoint y: 122, endPoint x: 116, endPoint y: 123, distance: 116.5
click at [116, 123] on div "Retour Propriétés factures Propriétés clients Plans de relance Automatisations …" at bounding box center [587, 295] width 1175 height 591
type input "CLIENTS ENG"
click at [237, 570] on button "Enregistrer les modifications" at bounding box center [198, 574] width 131 height 19
